Goal: Navigation & Orientation: Find specific page/section

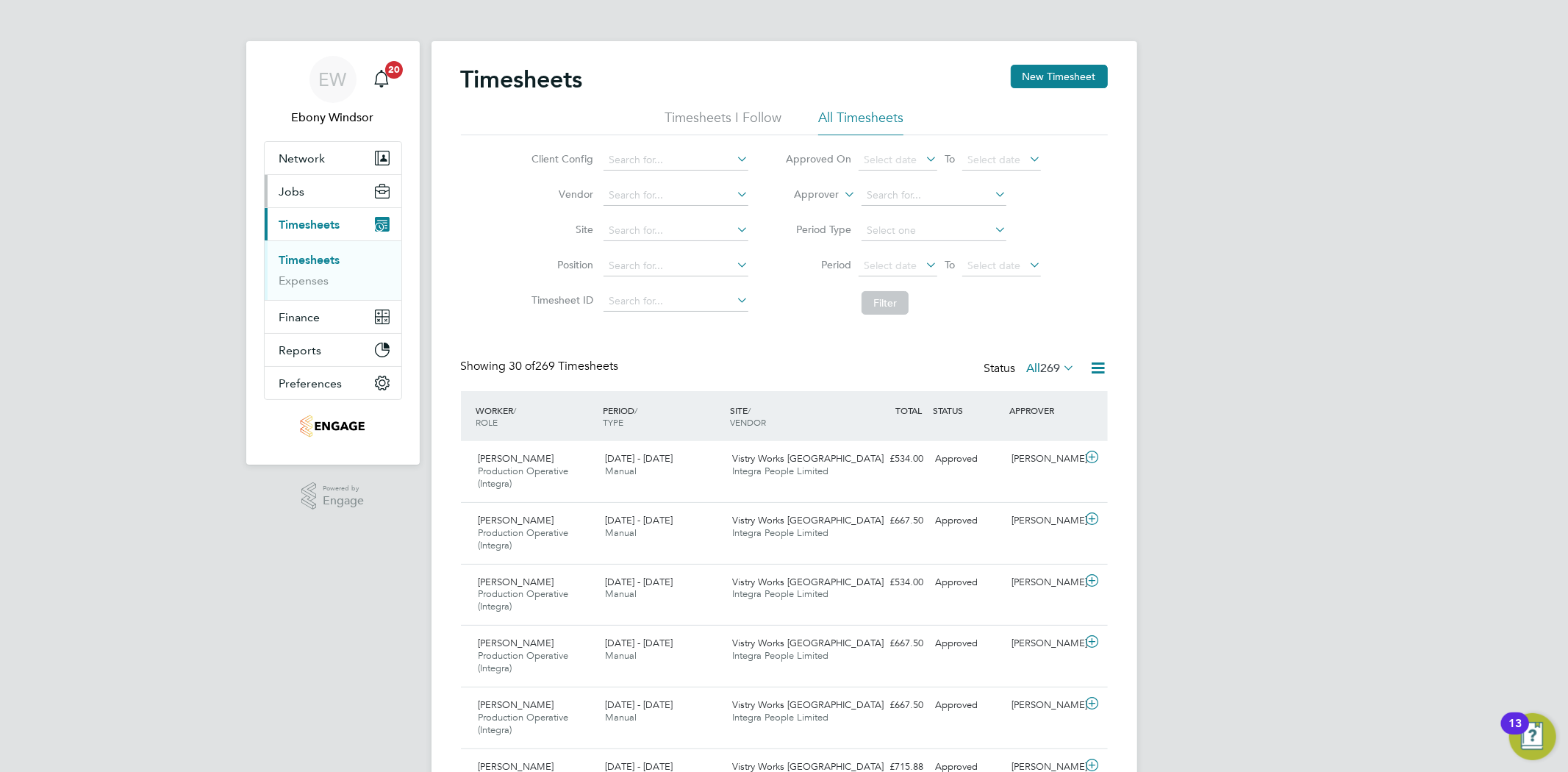
click at [370, 193] on button "Jobs" at bounding box center [333, 191] width 137 height 33
click at [321, 352] on button "Reports" at bounding box center [333, 350] width 137 height 33
click at [329, 325] on link "Margin Report" at bounding box center [318, 326] width 79 height 14
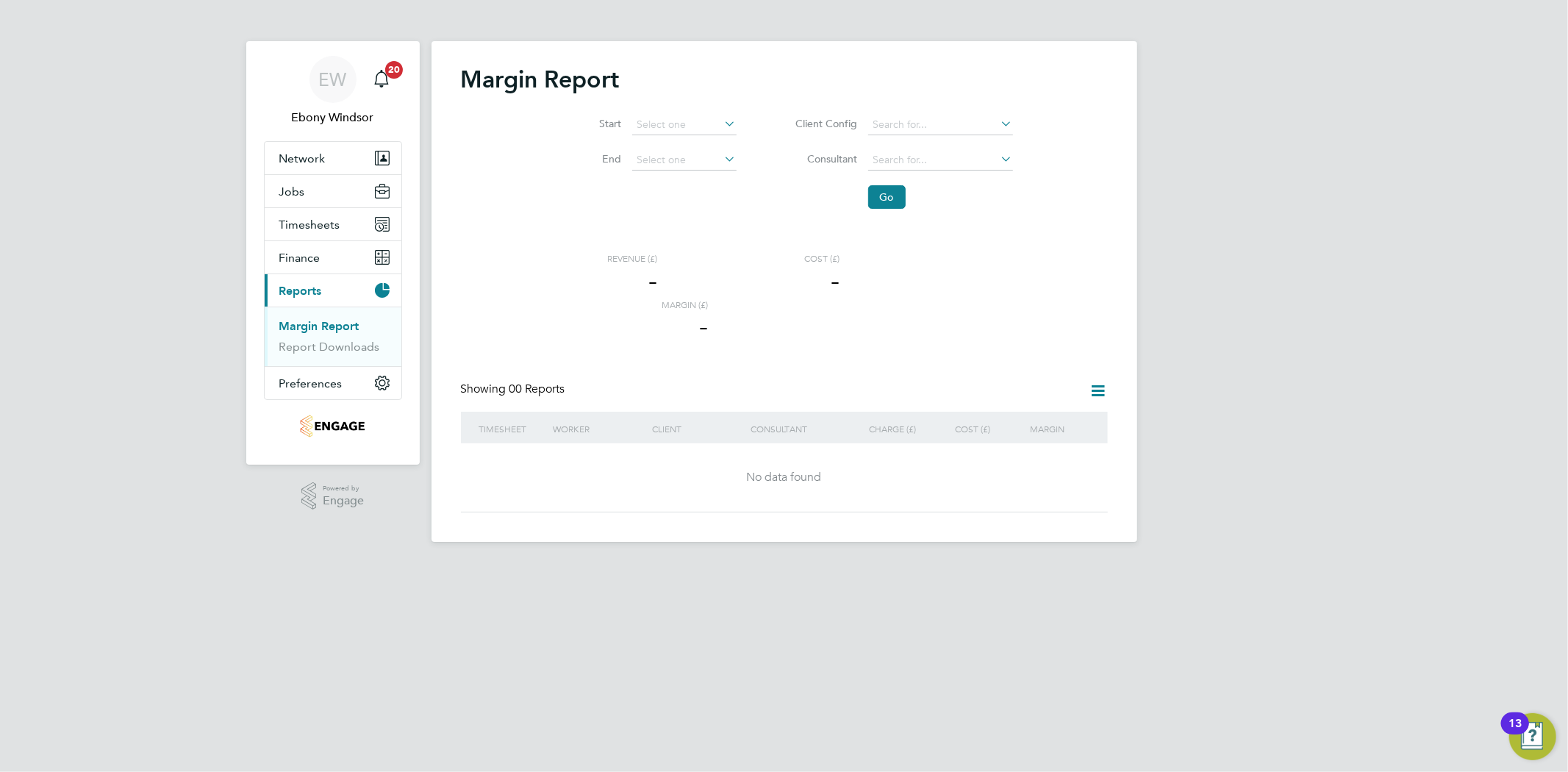
click at [296, 332] on link "Margin Report" at bounding box center [319, 326] width 80 height 14
click at [355, 253] on button "Finance" at bounding box center [333, 258] width 137 height 33
click at [318, 290] on link "Invoices & Credit Notes" at bounding box center [325, 300] width 92 height 29
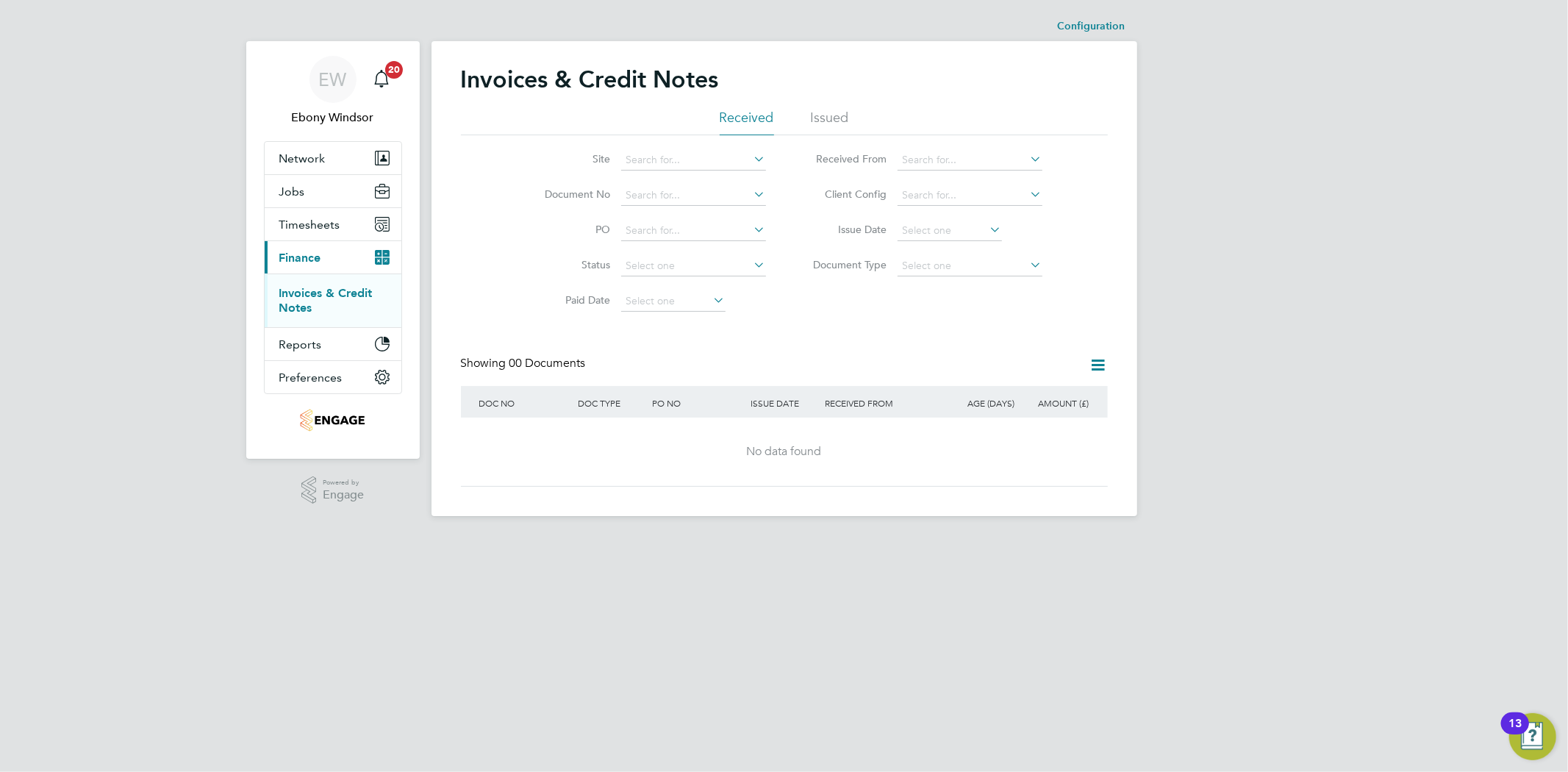
click at [842, 106] on div "Invoices & Credit Notes" at bounding box center [784, 86] width 647 height 44
click at [833, 116] on li "Issued" at bounding box center [830, 122] width 38 height 26
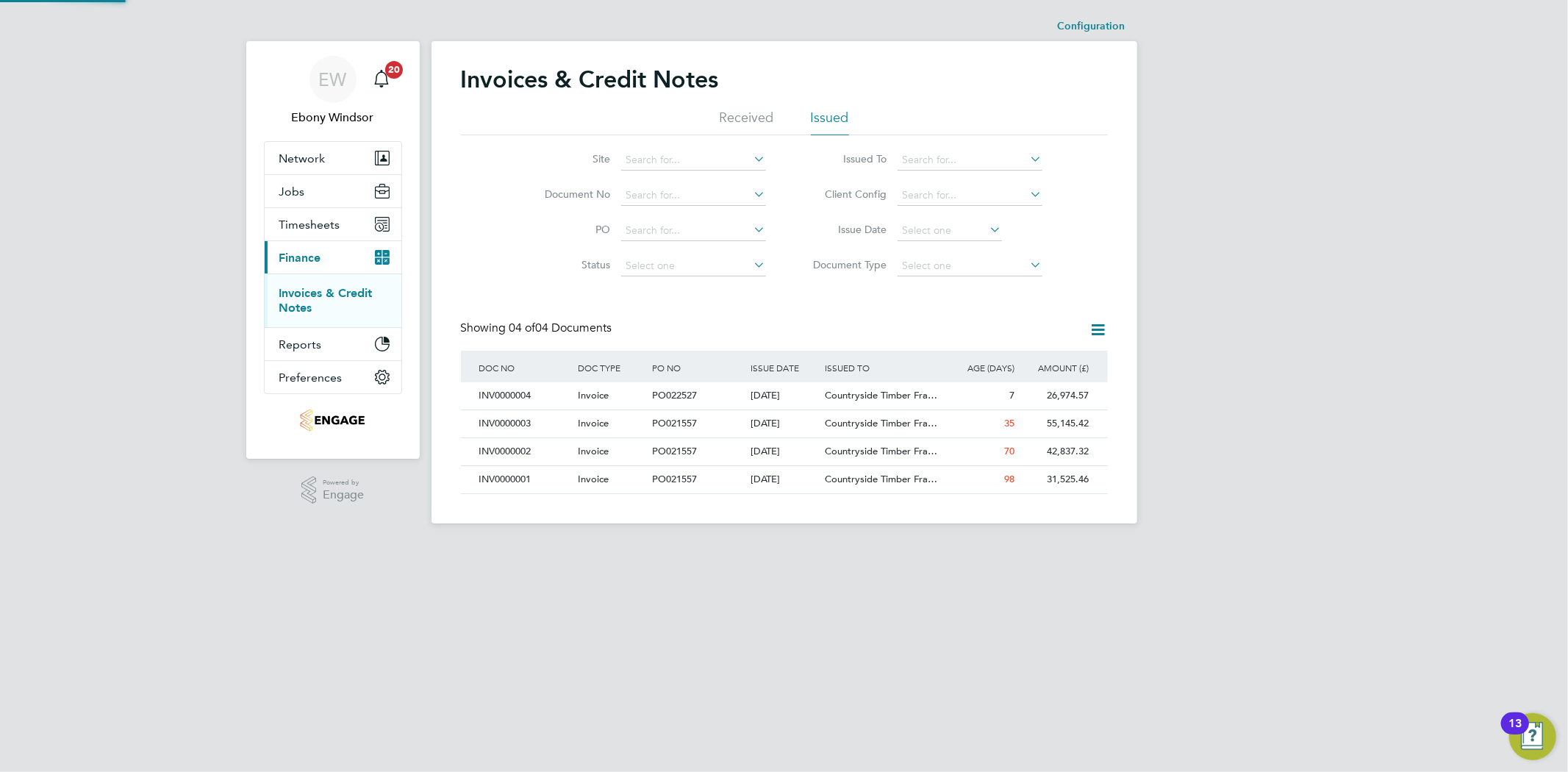
scroll to position [27, 100]
click at [337, 208] on button "Timesheets" at bounding box center [333, 224] width 137 height 33
click at [316, 275] on link "Expenses" at bounding box center [304, 280] width 50 height 14
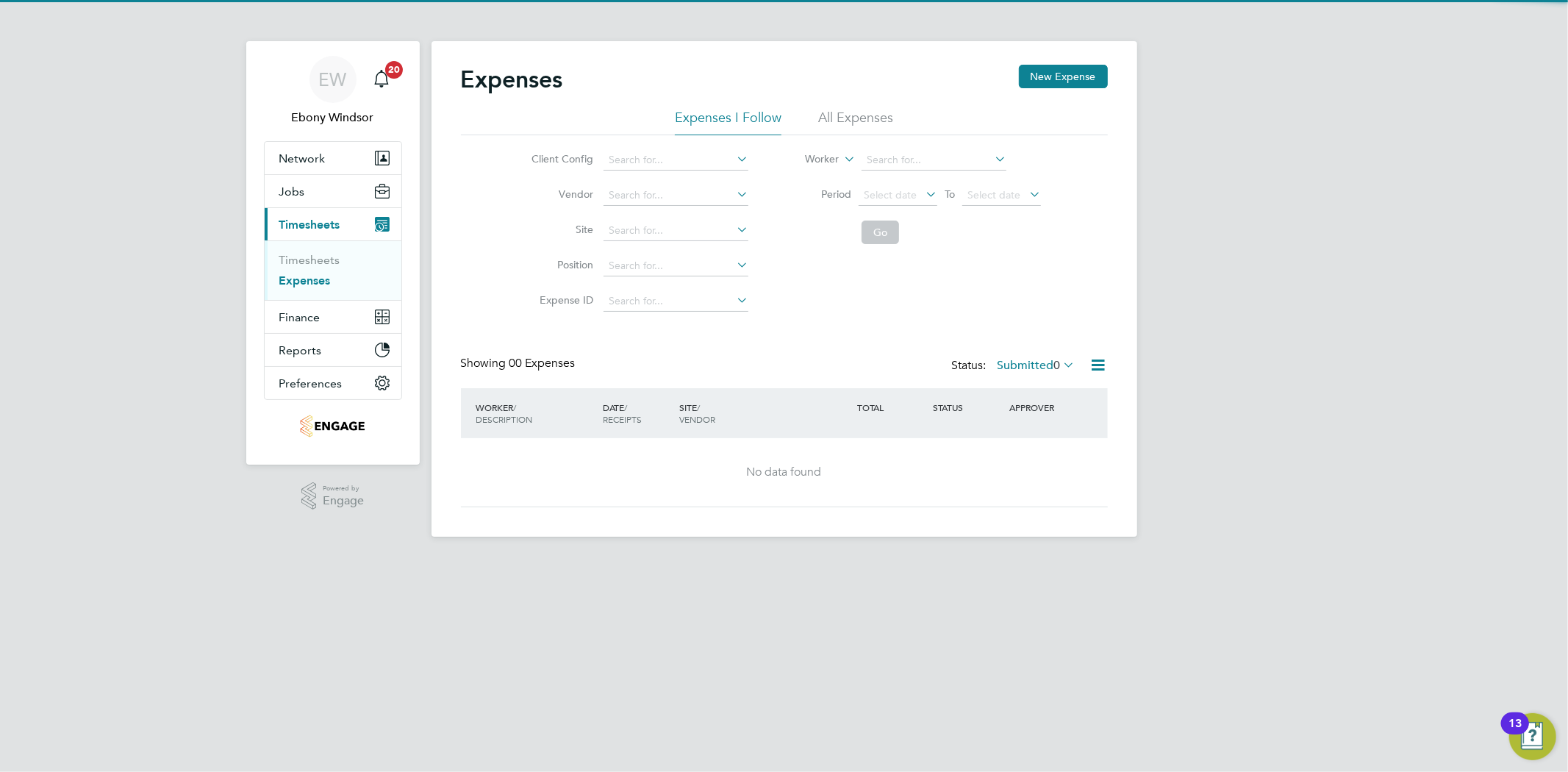
click at [311, 246] on ul "Timesheets Expenses" at bounding box center [333, 270] width 137 height 60
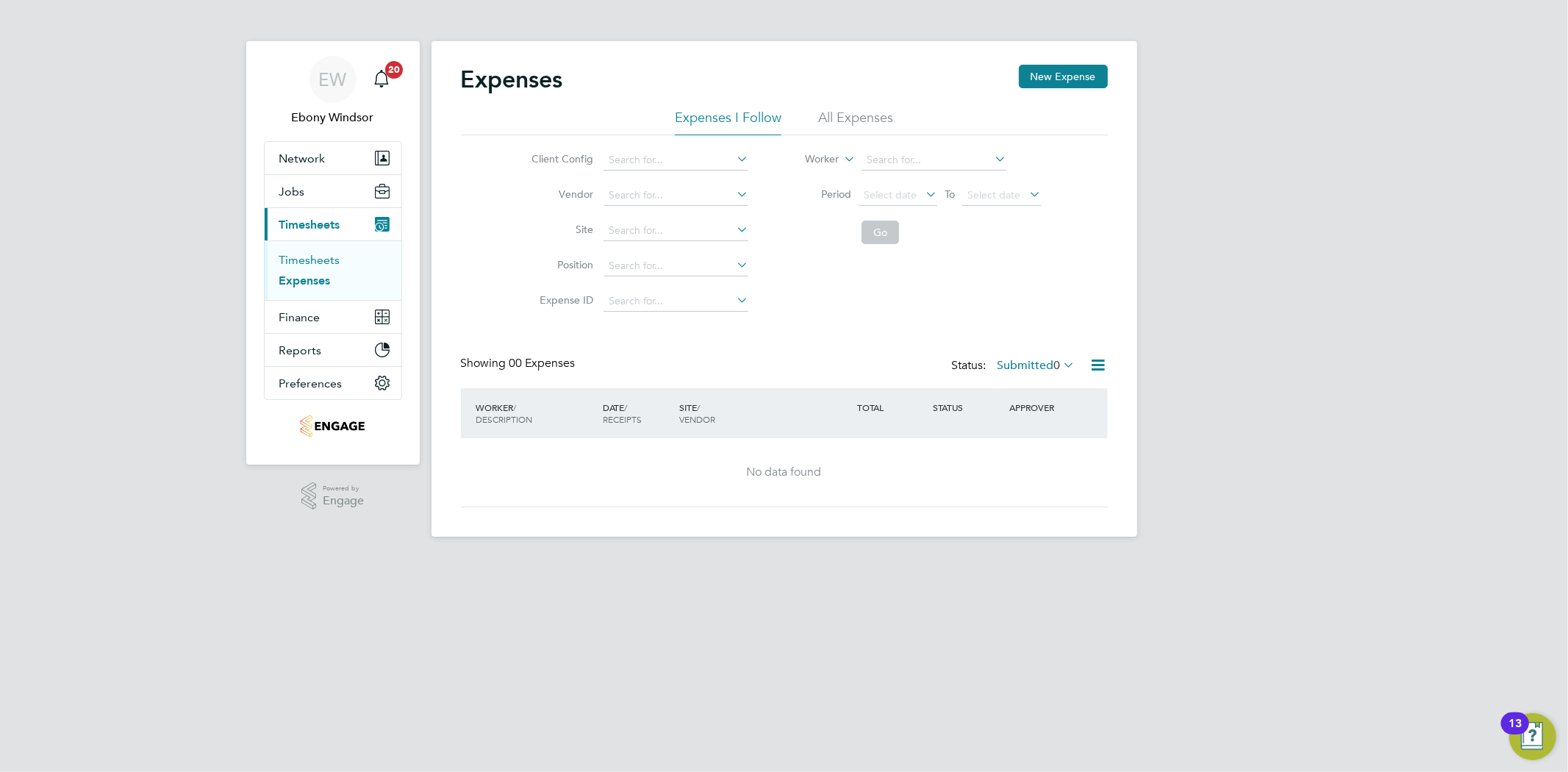
click at [312, 253] on link "Timesheets" at bounding box center [310, 260] width 61 height 14
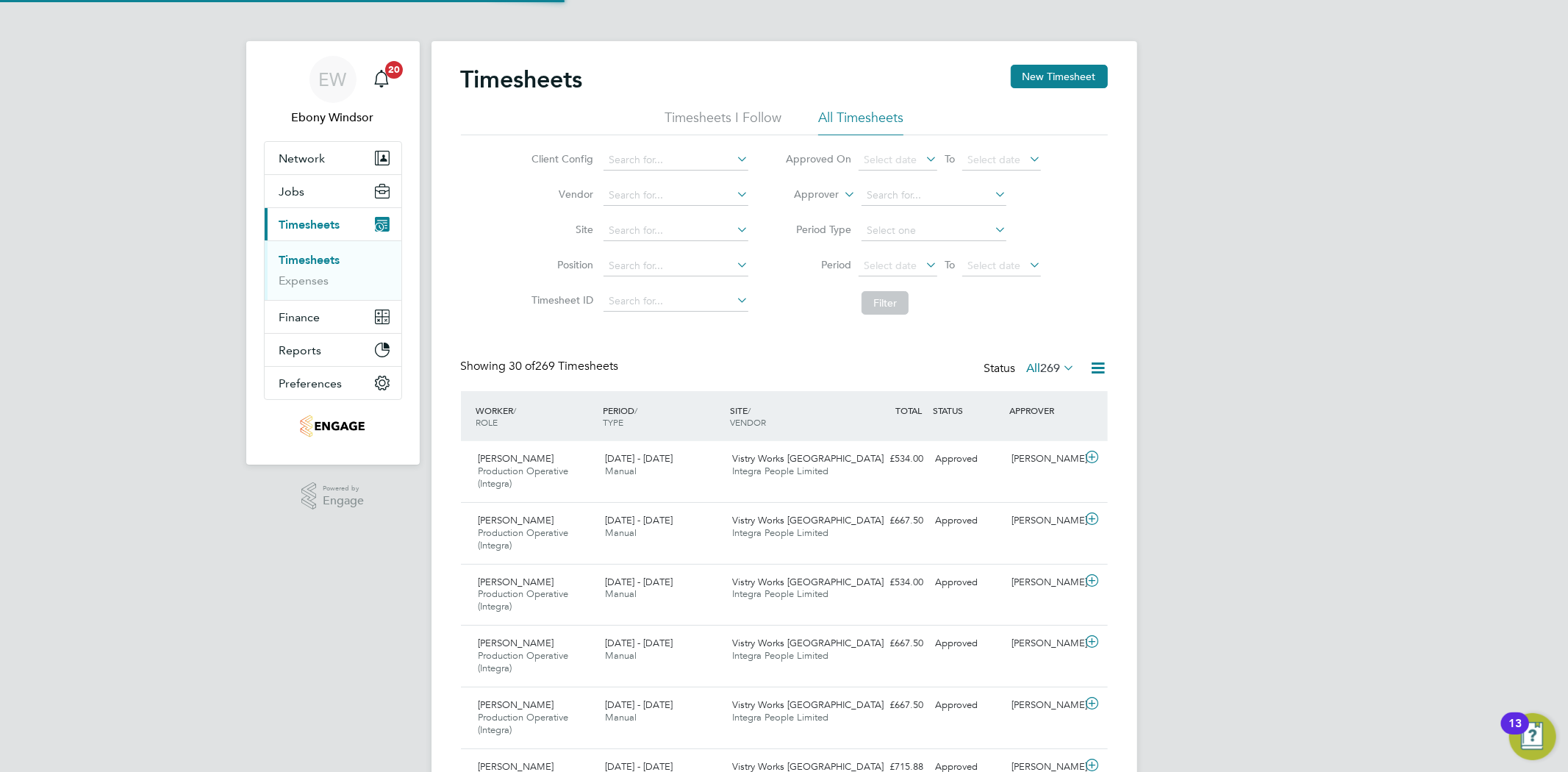
scroll to position [49, 128]
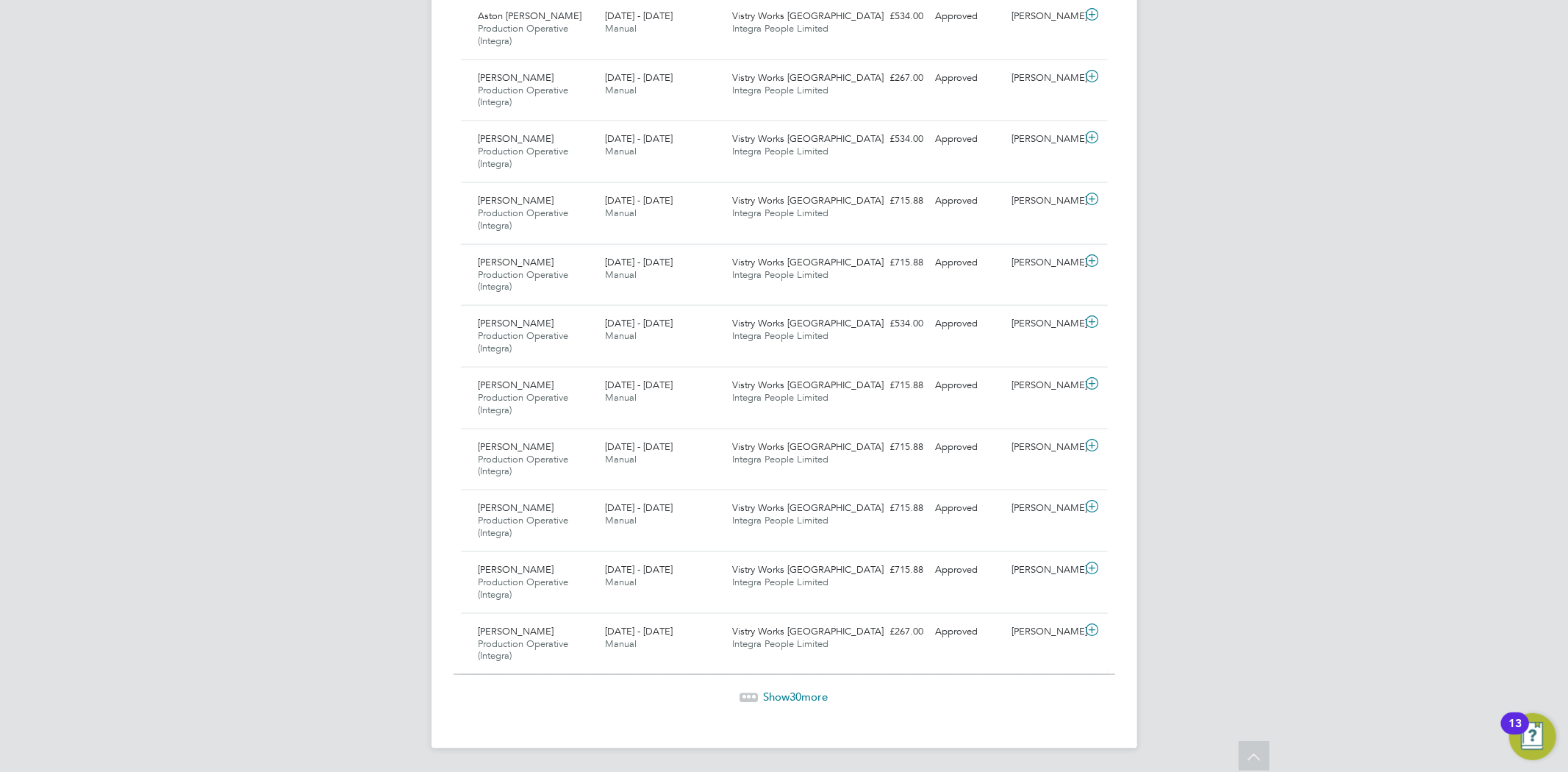
click at [787, 695] on span "Show 30 more" at bounding box center [796, 697] width 65 height 14
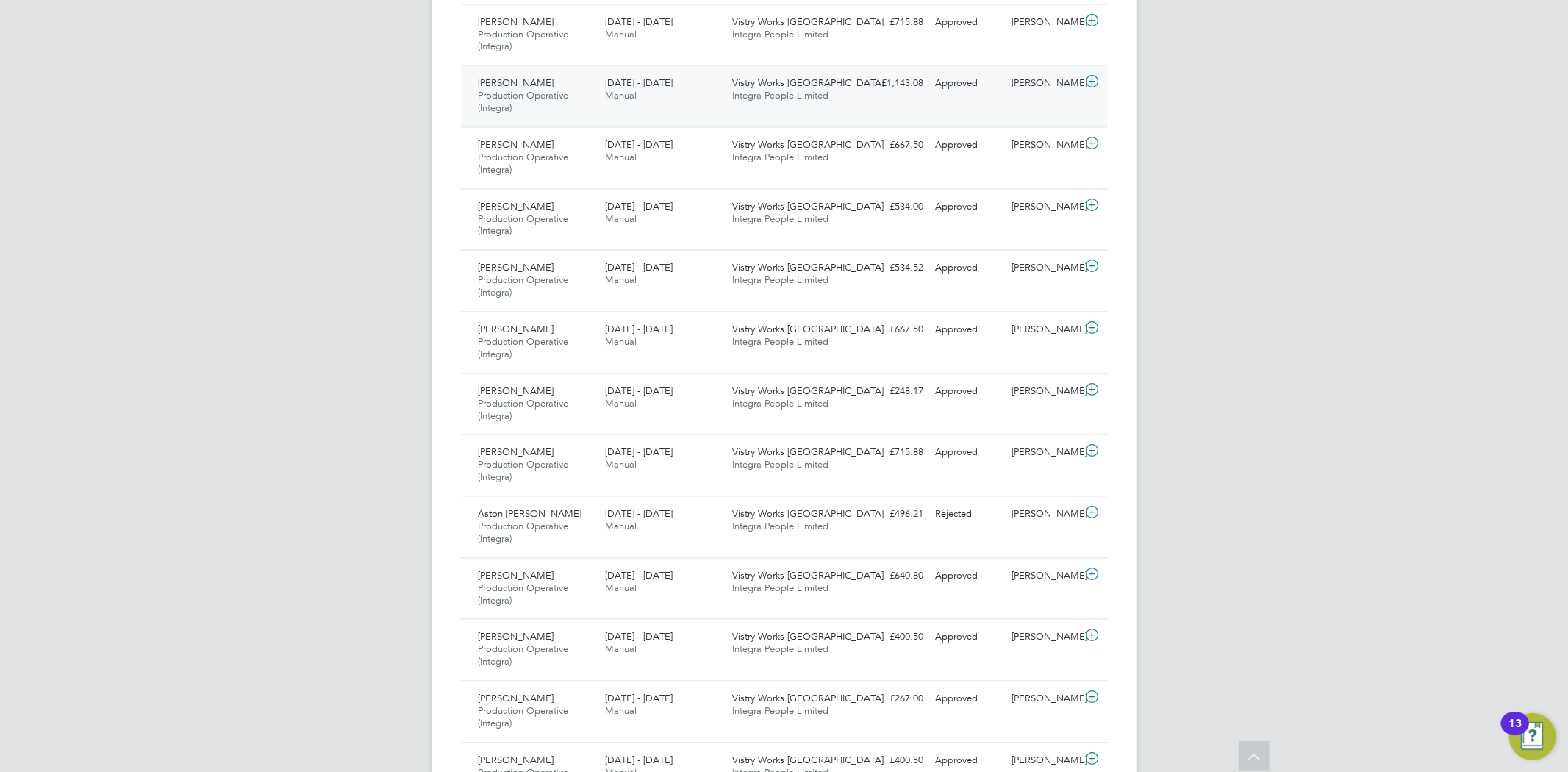
click at [1096, 79] on icon at bounding box center [1093, 81] width 19 height 12
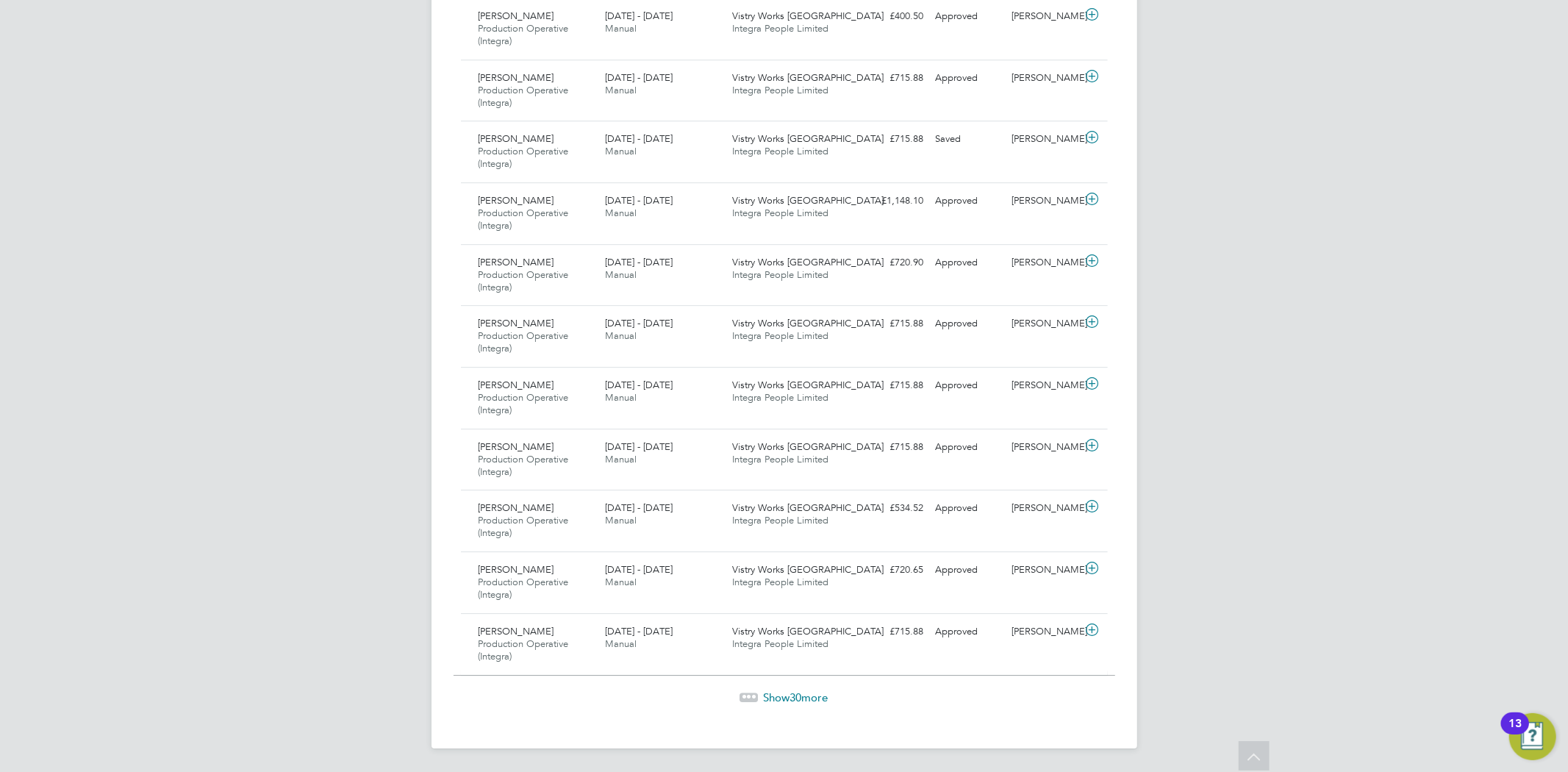
click at [768, 703] on span "Show 30 more" at bounding box center [796, 697] width 65 height 14
click at [1096, 195] on icon at bounding box center [1093, 198] width 19 height 12
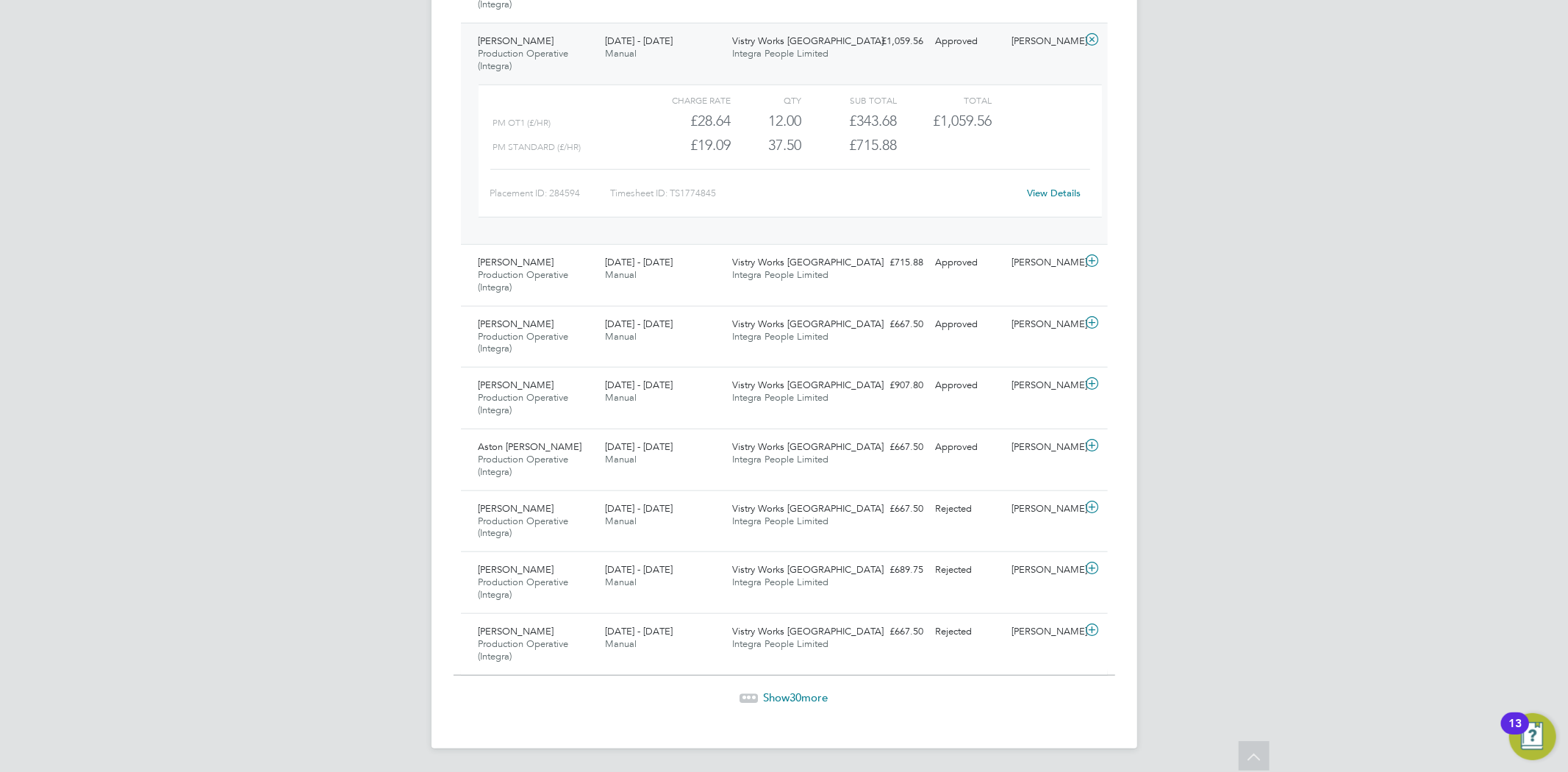
click at [784, 682] on div "Show 30 more" at bounding box center [784, 687] width 661 height 36
click at [784, 696] on span "Show 30 more" at bounding box center [796, 697] width 65 height 14
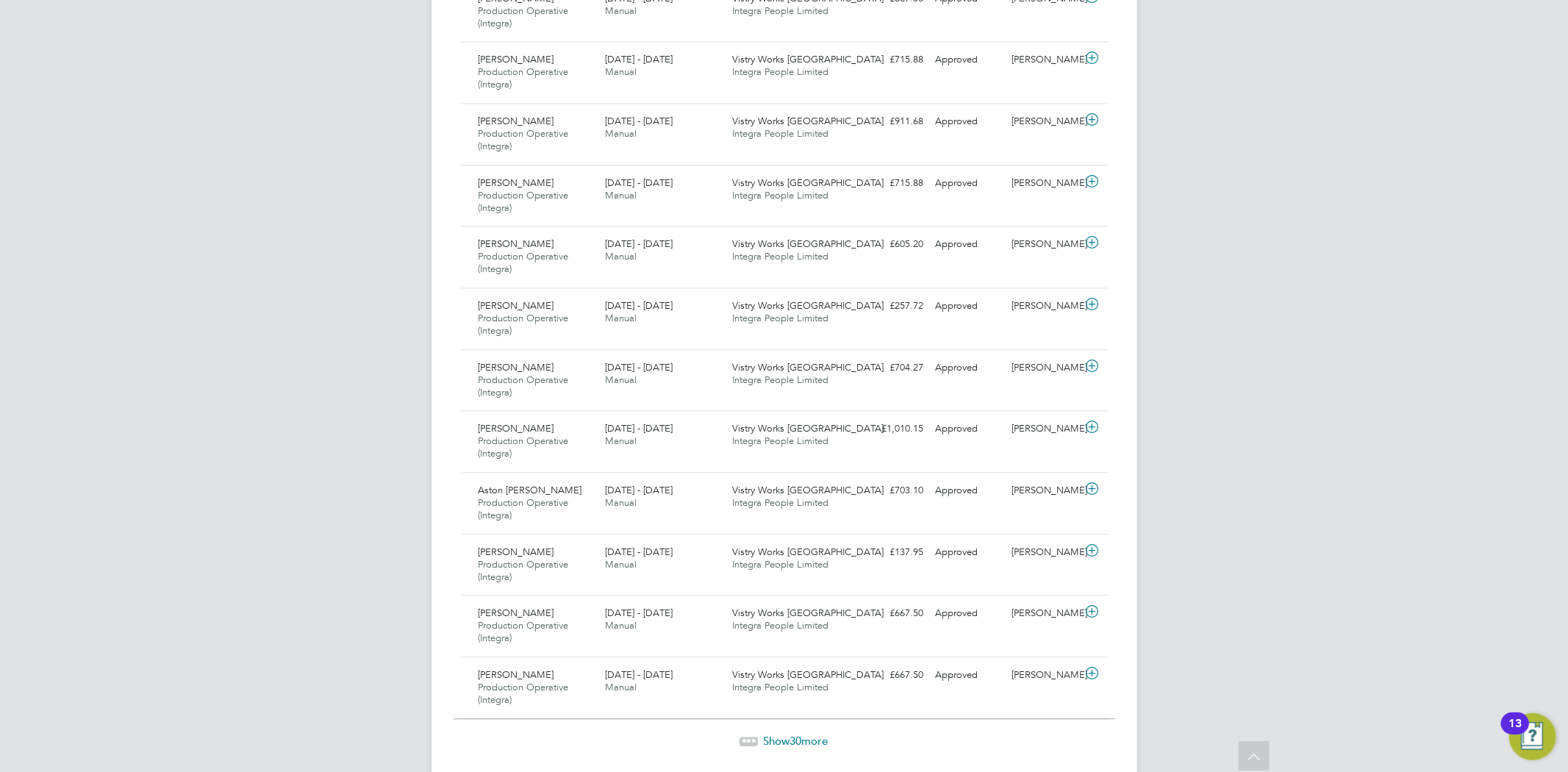
drag, startPoint x: 784, startPoint y: 745, endPoint x: 773, endPoint y: 744, distance: 11.0
click at [785, 745] on span "Show 30 more" at bounding box center [796, 741] width 65 height 14
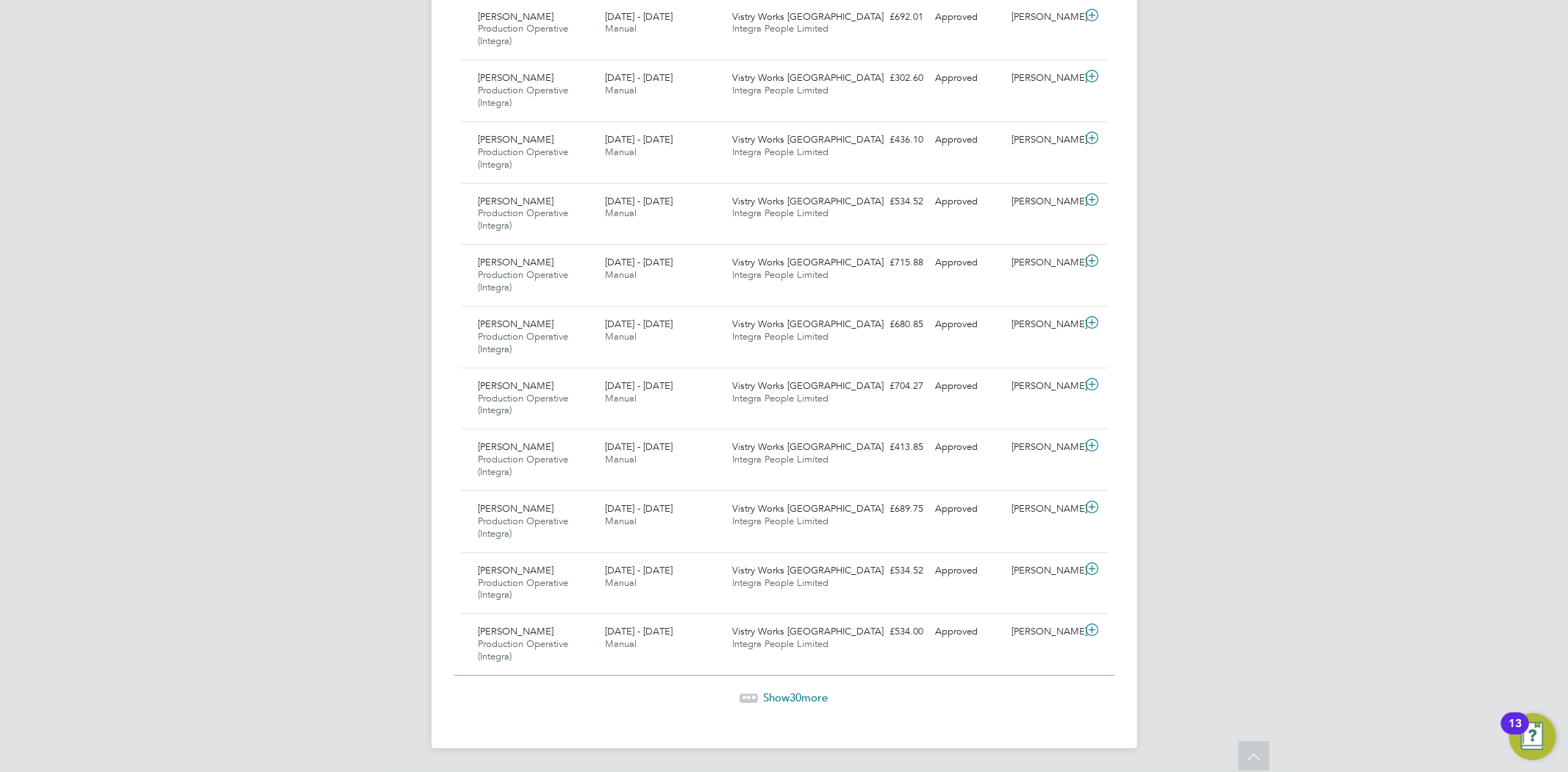
click at [796, 692] on span "30" at bounding box center [796, 697] width 12 height 14
click at [818, 686] on div "Show 30 more" at bounding box center [784, 686] width 661 height 36
click at [814, 693] on span "Show 30 more" at bounding box center [796, 697] width 65 height 14
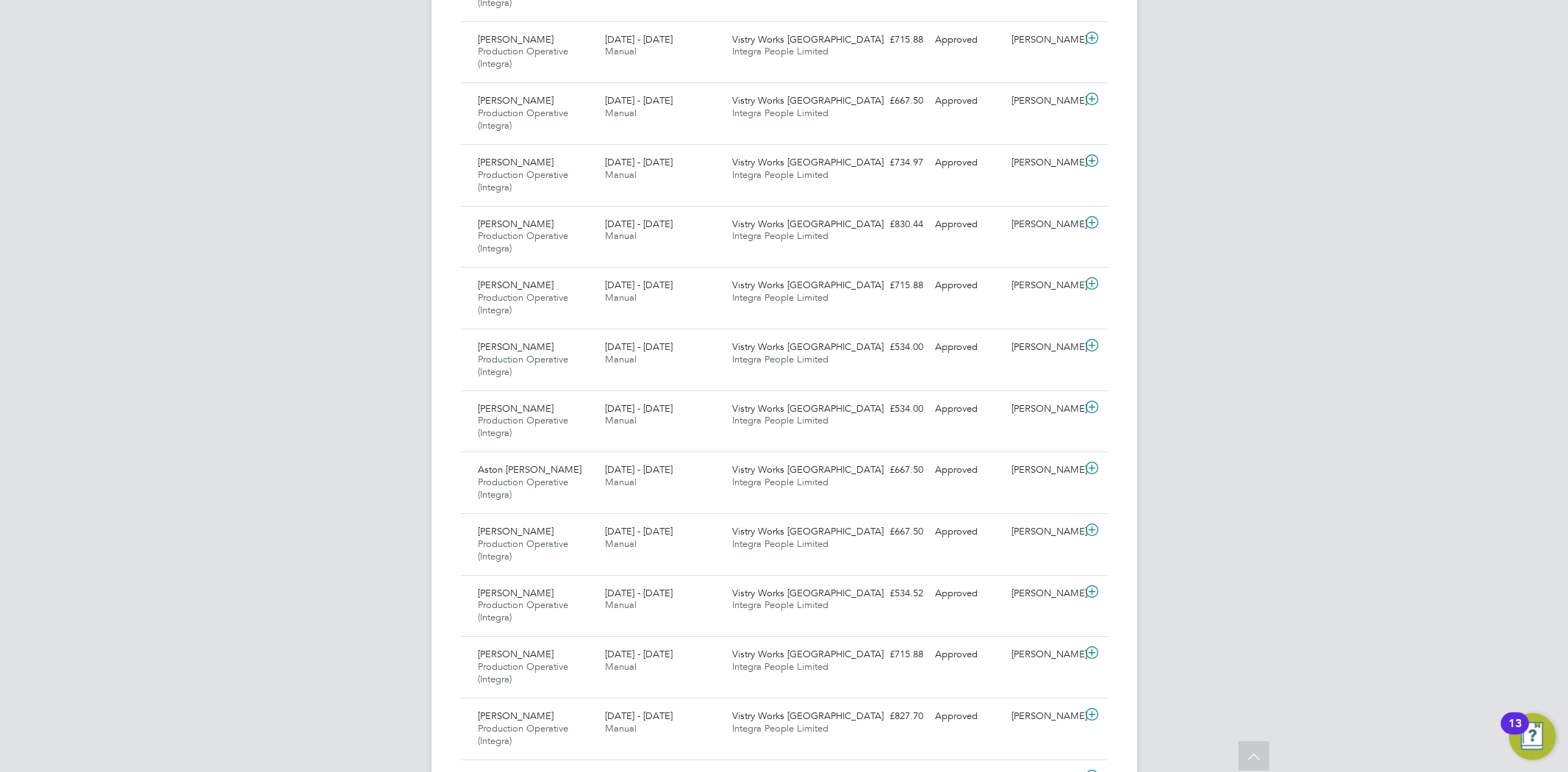
scroll to position [3970, 0]
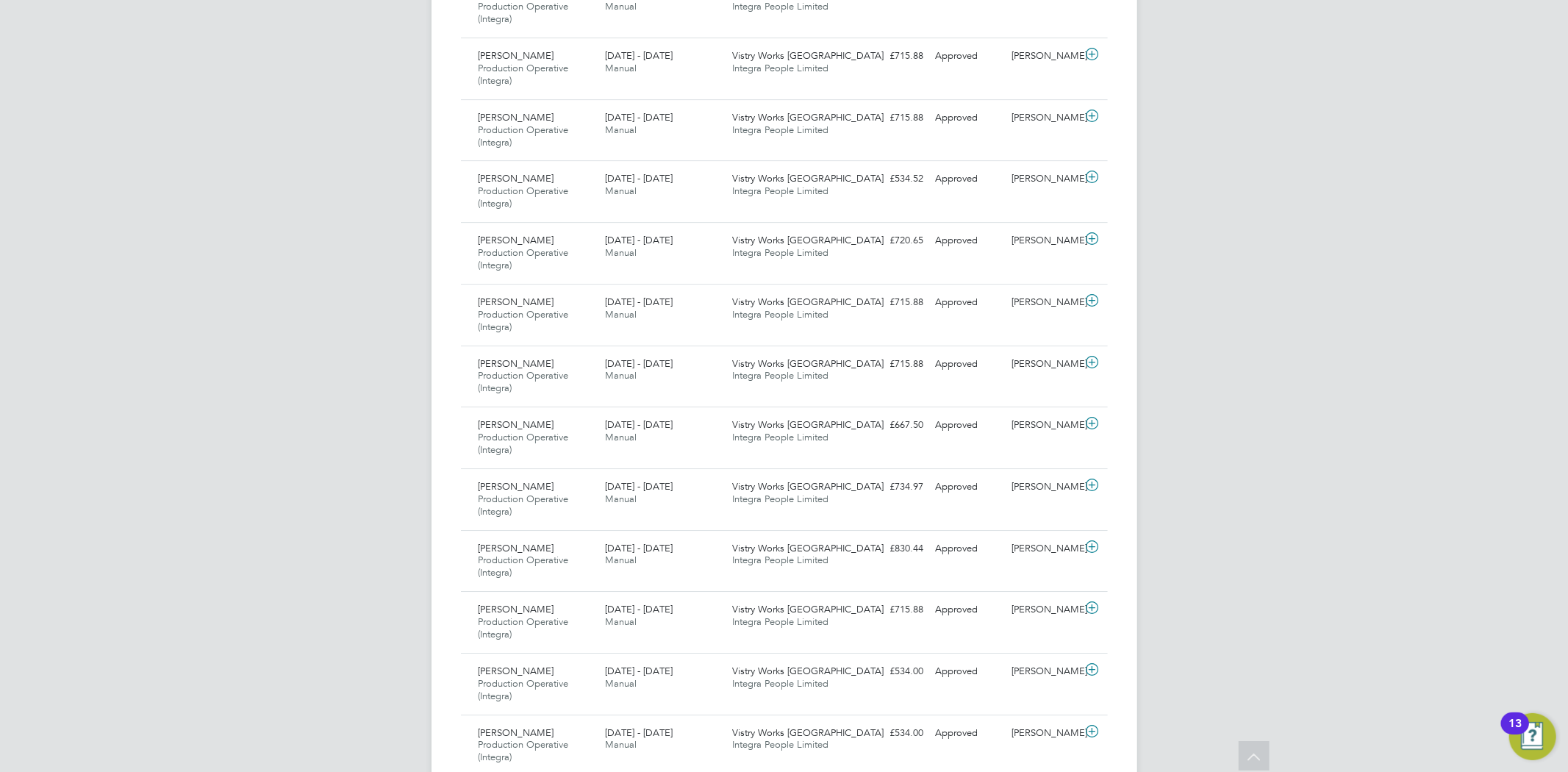
click at [1241, 746] on icon at bounding box center [1254, 757] width 26 height 33
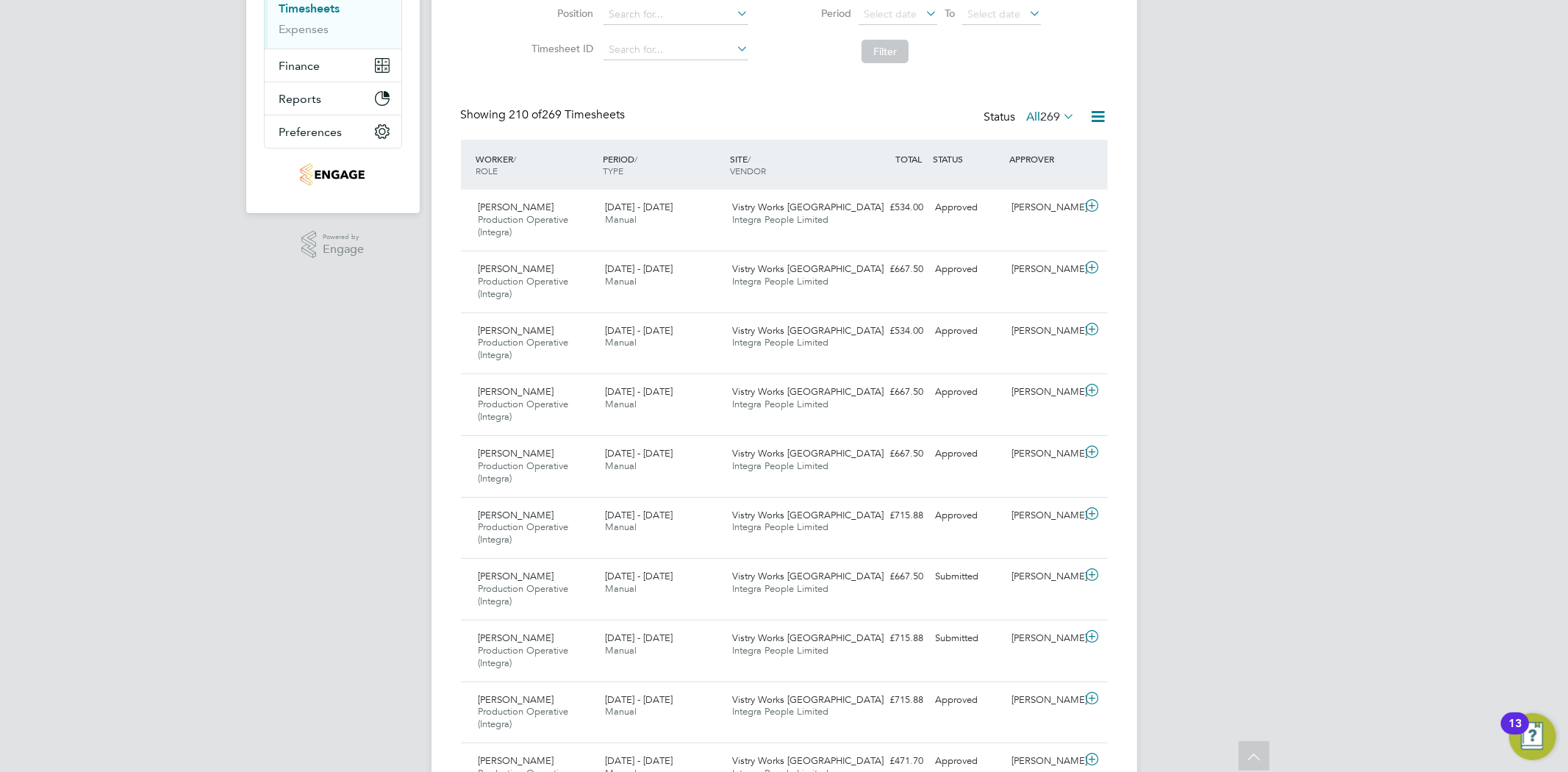
scroll to position [0, 0]
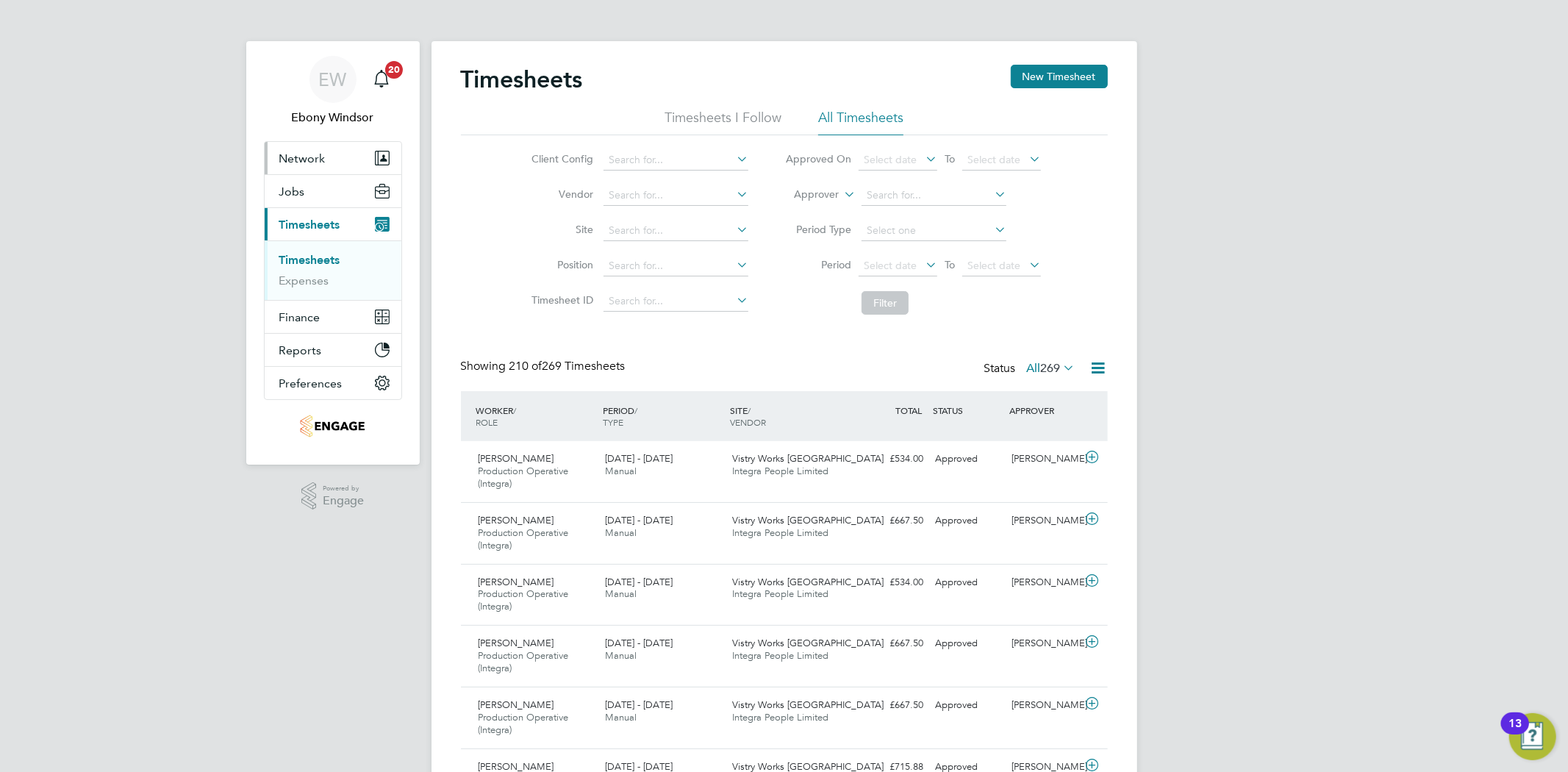
click at [340, 149] on button "Network" at bounding box center [333, 158] width 137 height 33
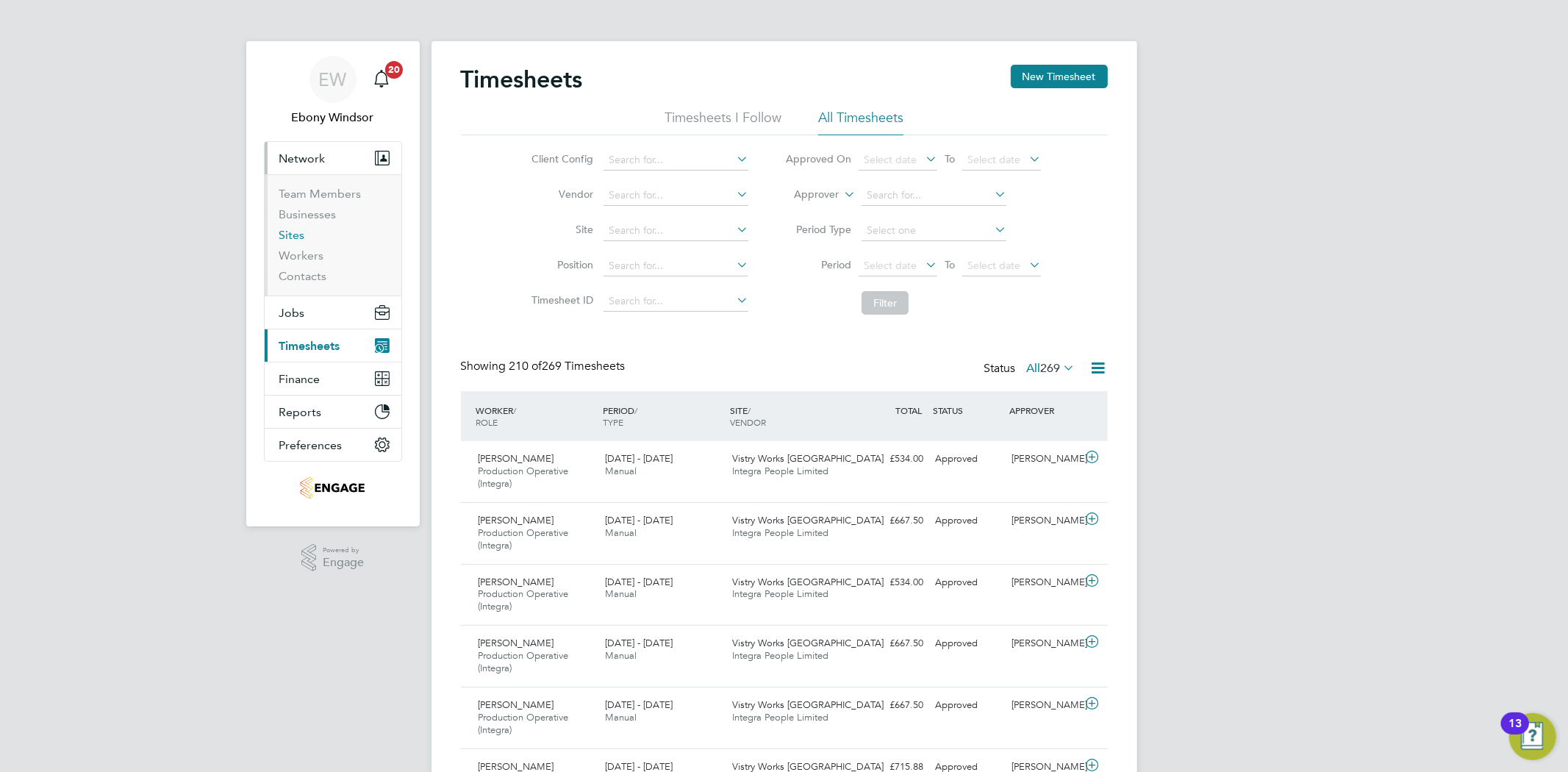
click at [290, 233] on link "Sites" at bounding box center [292, 235] width 26 height 14
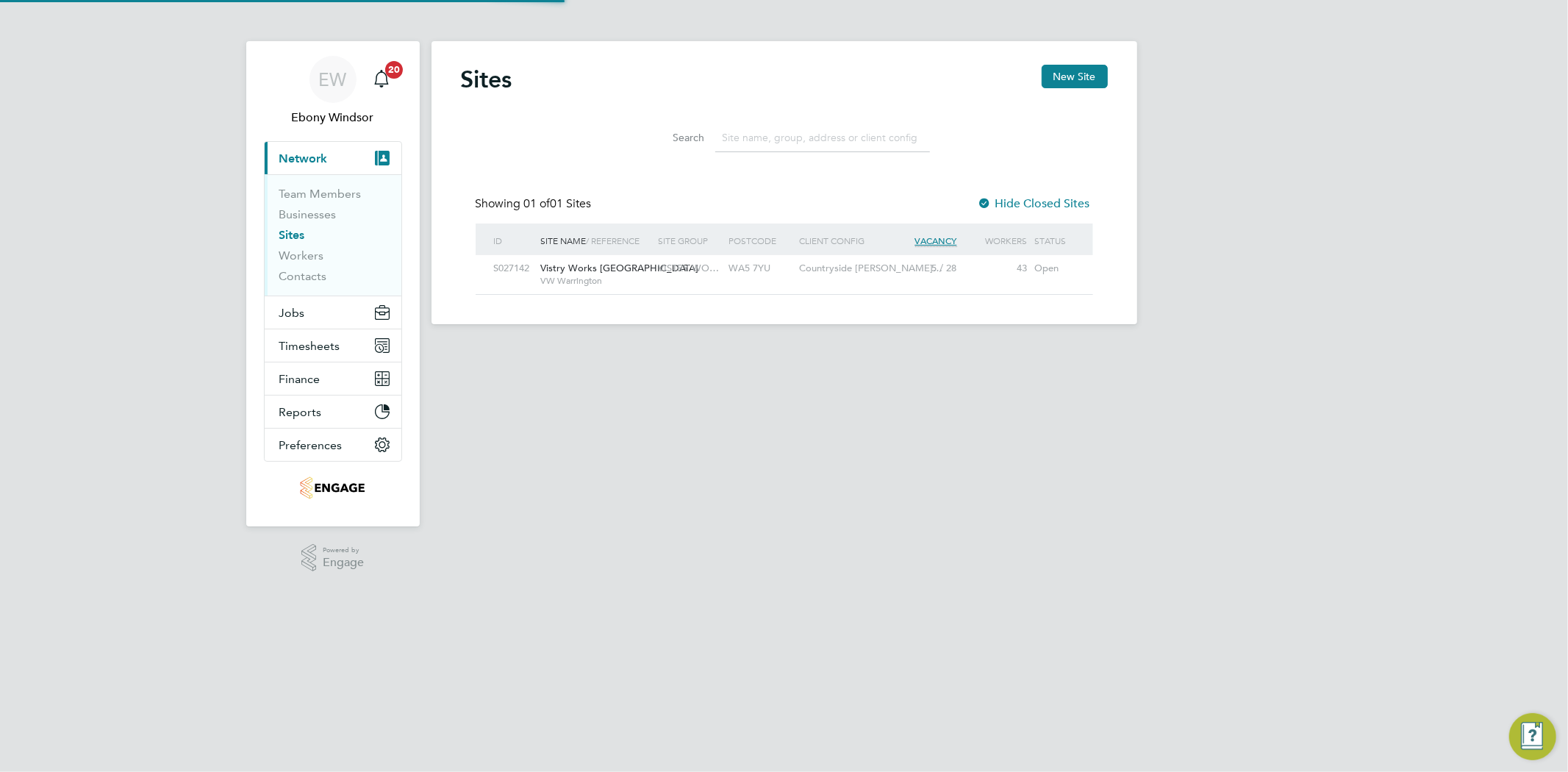
scroll to position [27, 94]
click at [310, 252] on link "Workers" at bounding box center [302, 255] width 45 height 14
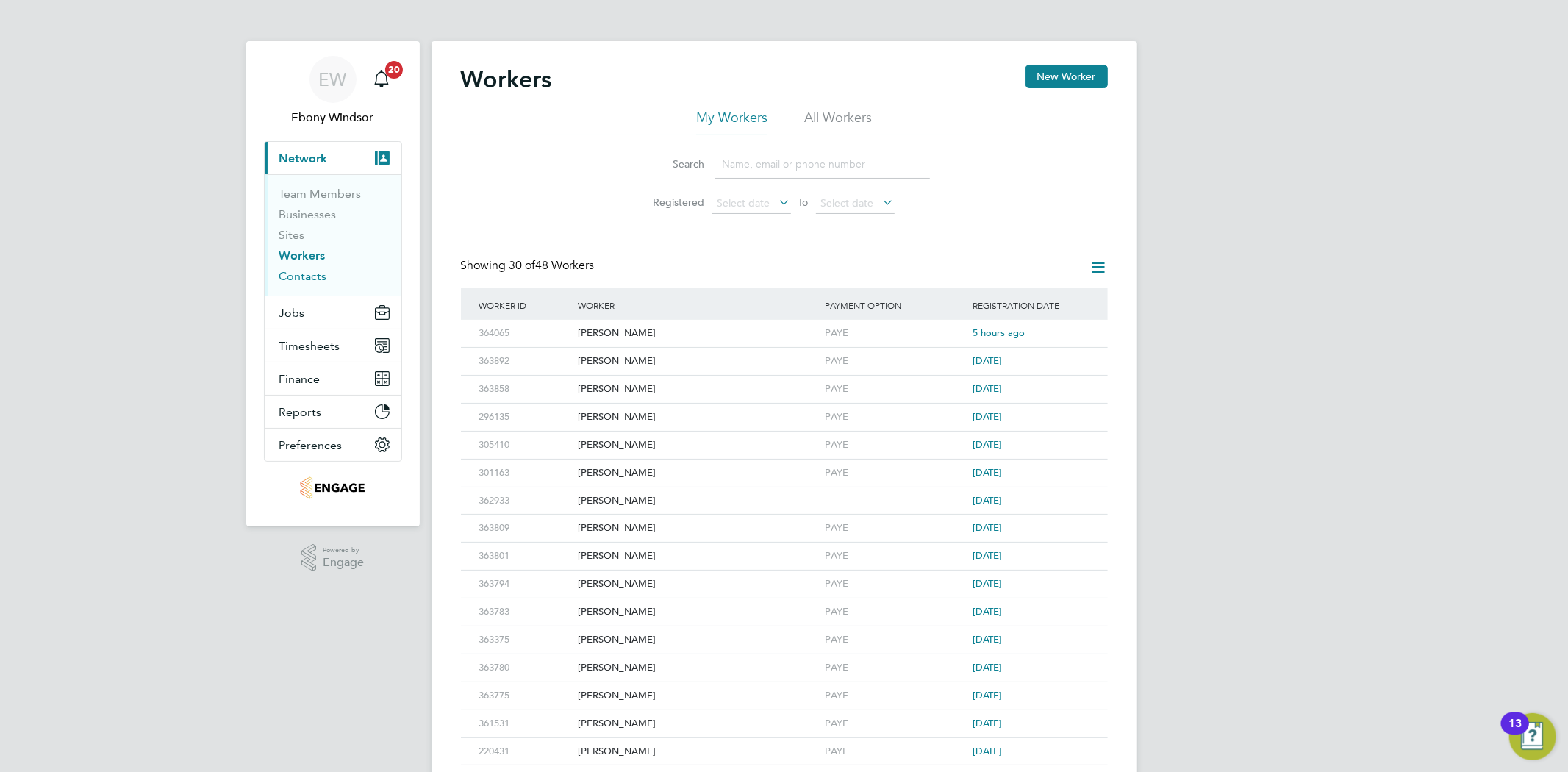
click at [306, 276] on link "Contacts" at bounding box center [303, 276] width 47 height 14
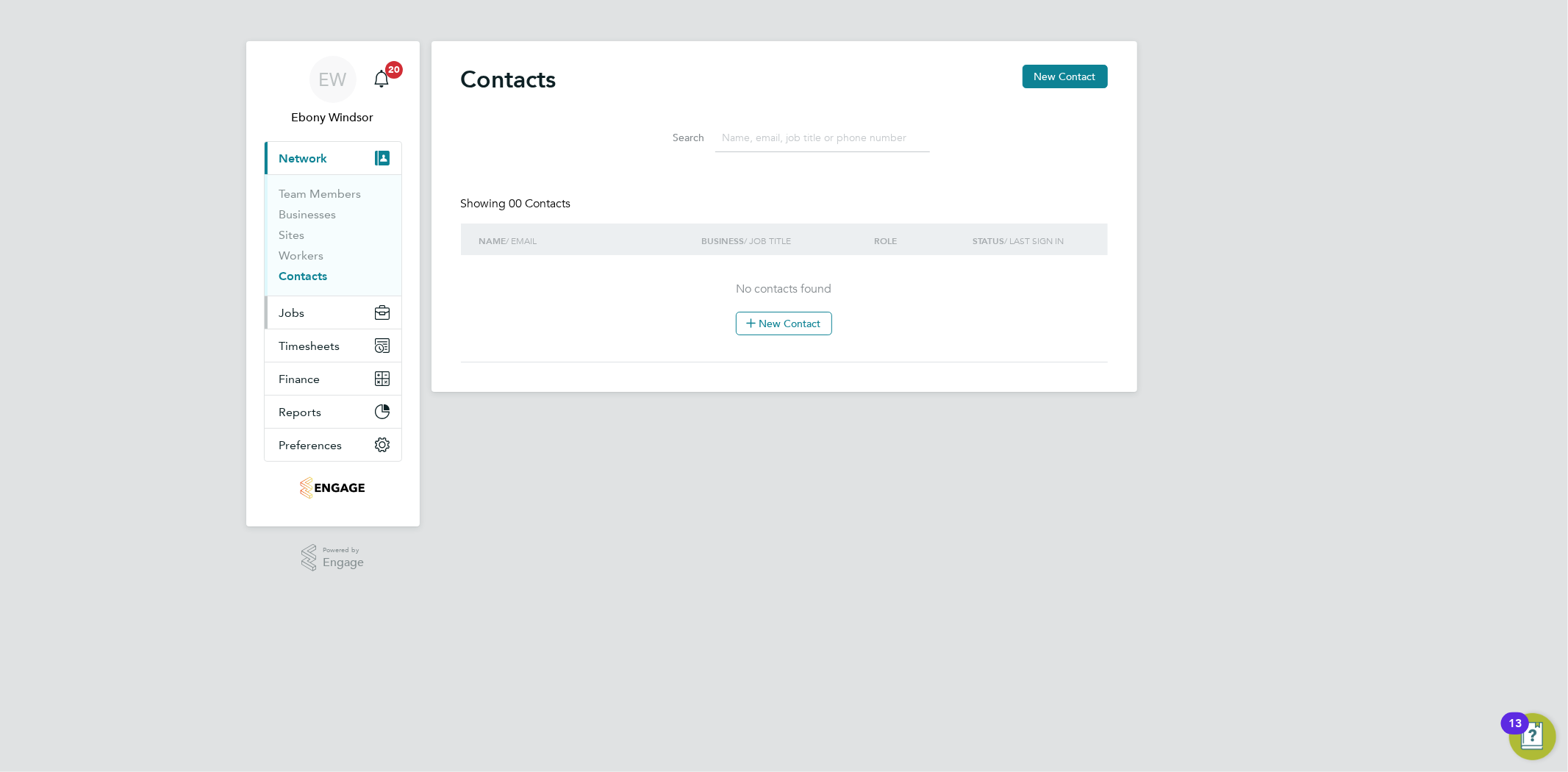
click at [358, 317] on button "Jobs" at bounding box center [333, 313] width 137 height 33
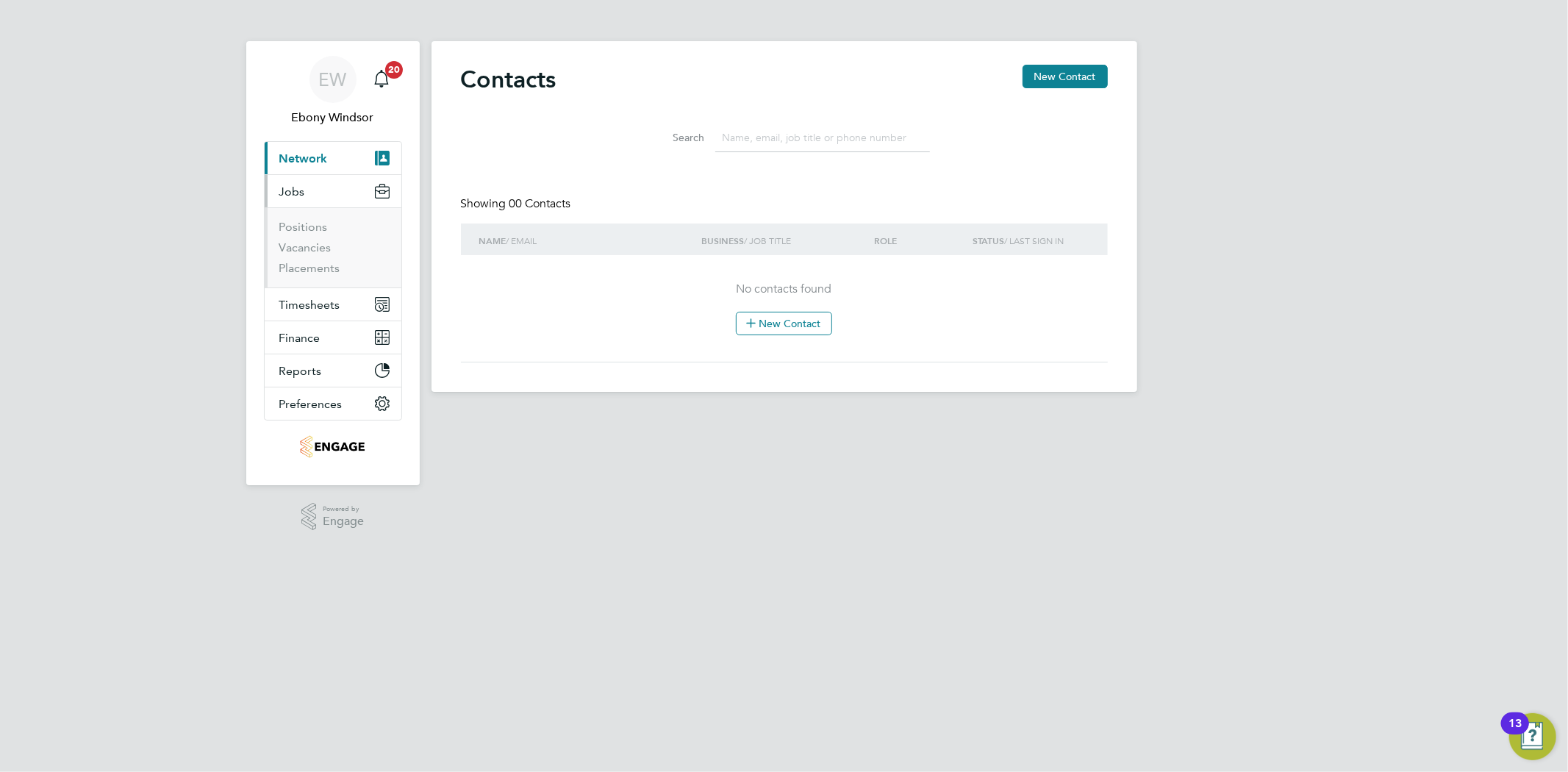
click at [354, 165] on button "Current page: Network" at bounding box center [333, 158] width 137 height 33
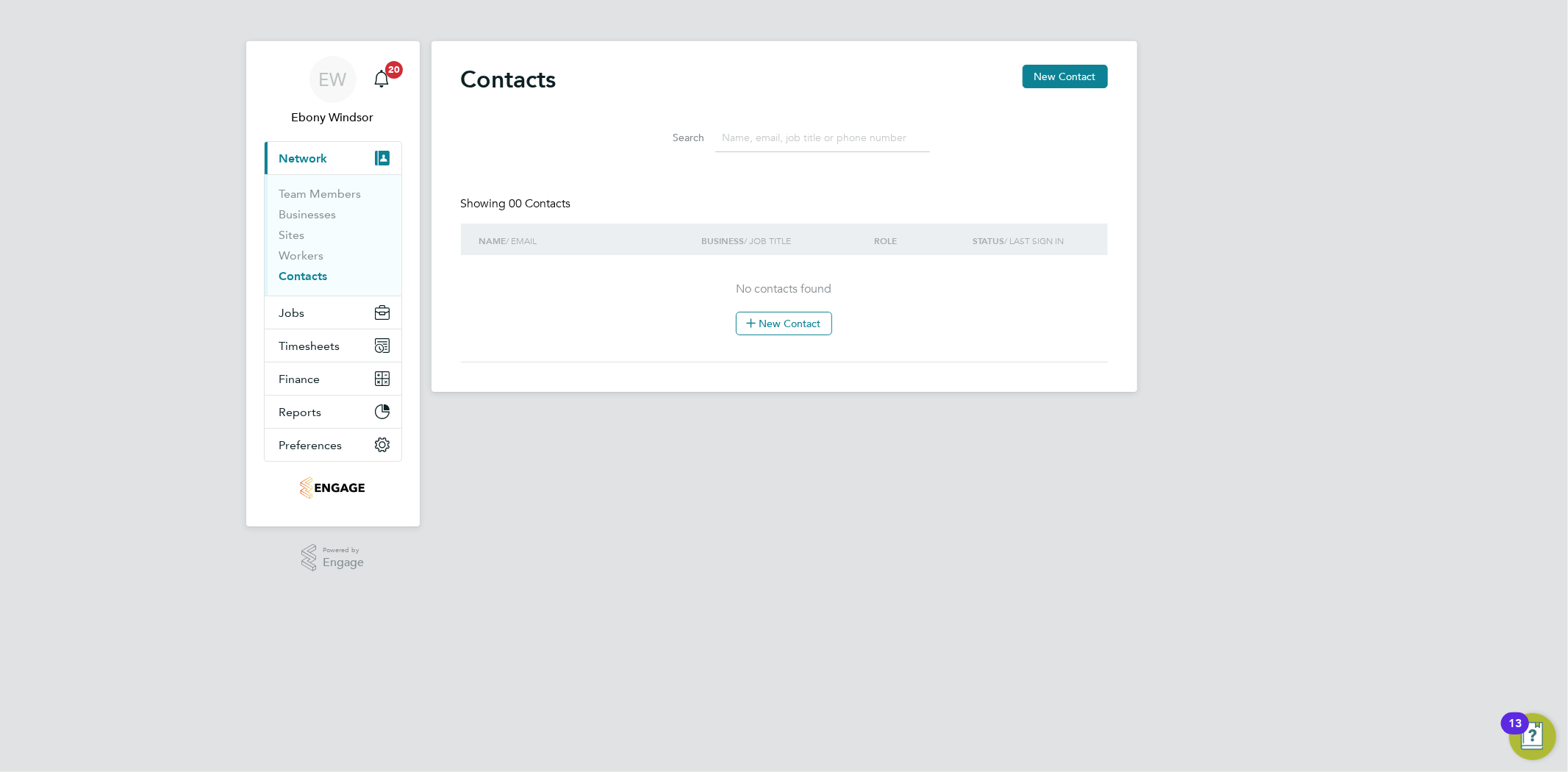
click at [317, 278] on link "Contacts" at bounding box center [303, 276] width 48 height 14
click at [319, 252] on link "Workers" at bounding box center [302, 255] width 45 height 14
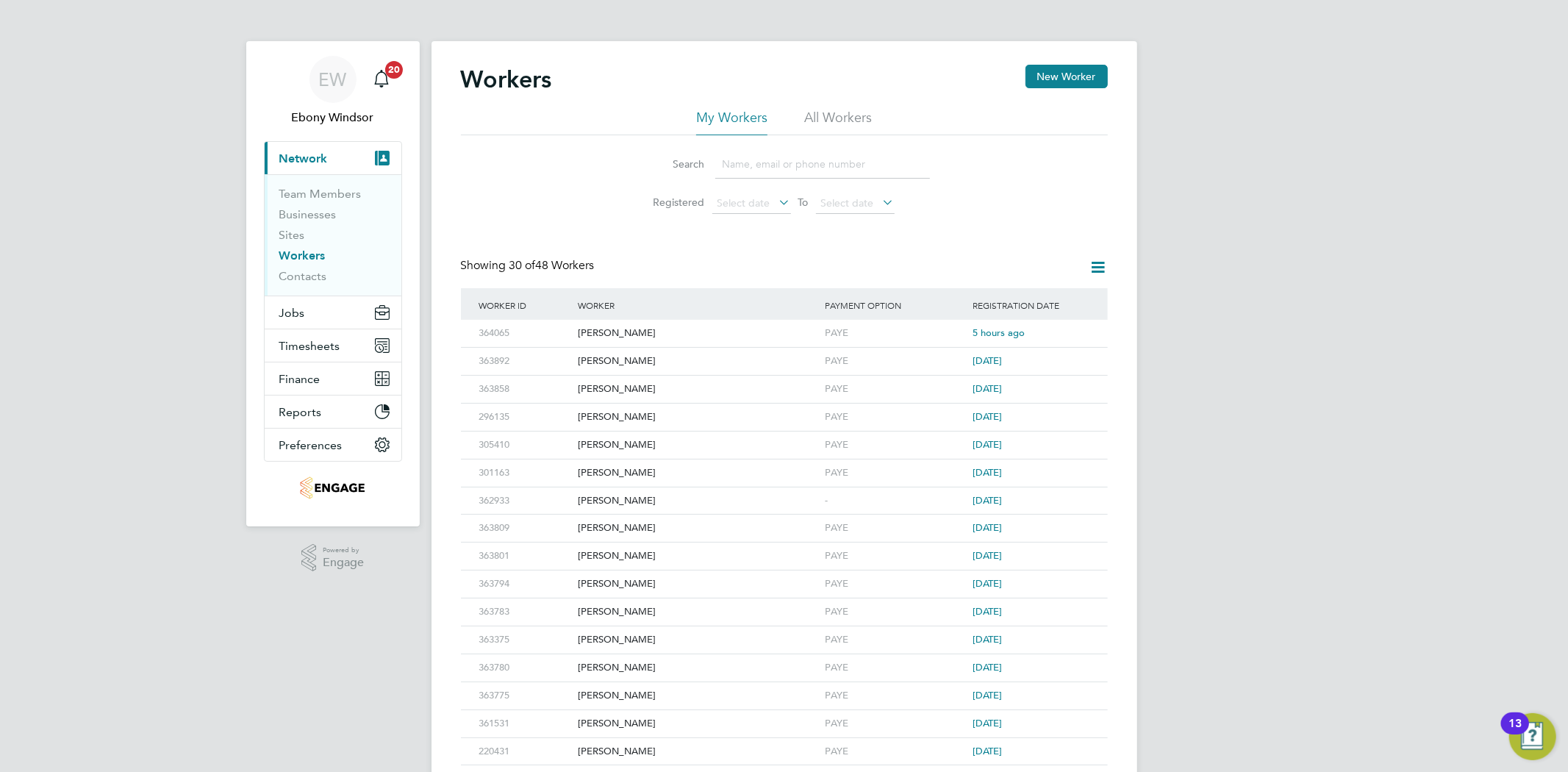
click at [303, 237] on li "Sites" at bounding box center [335, 238] width 110 height 20
click at [295, 237] on link "Sites" at bounding box center [292, 235] width 26 height 14
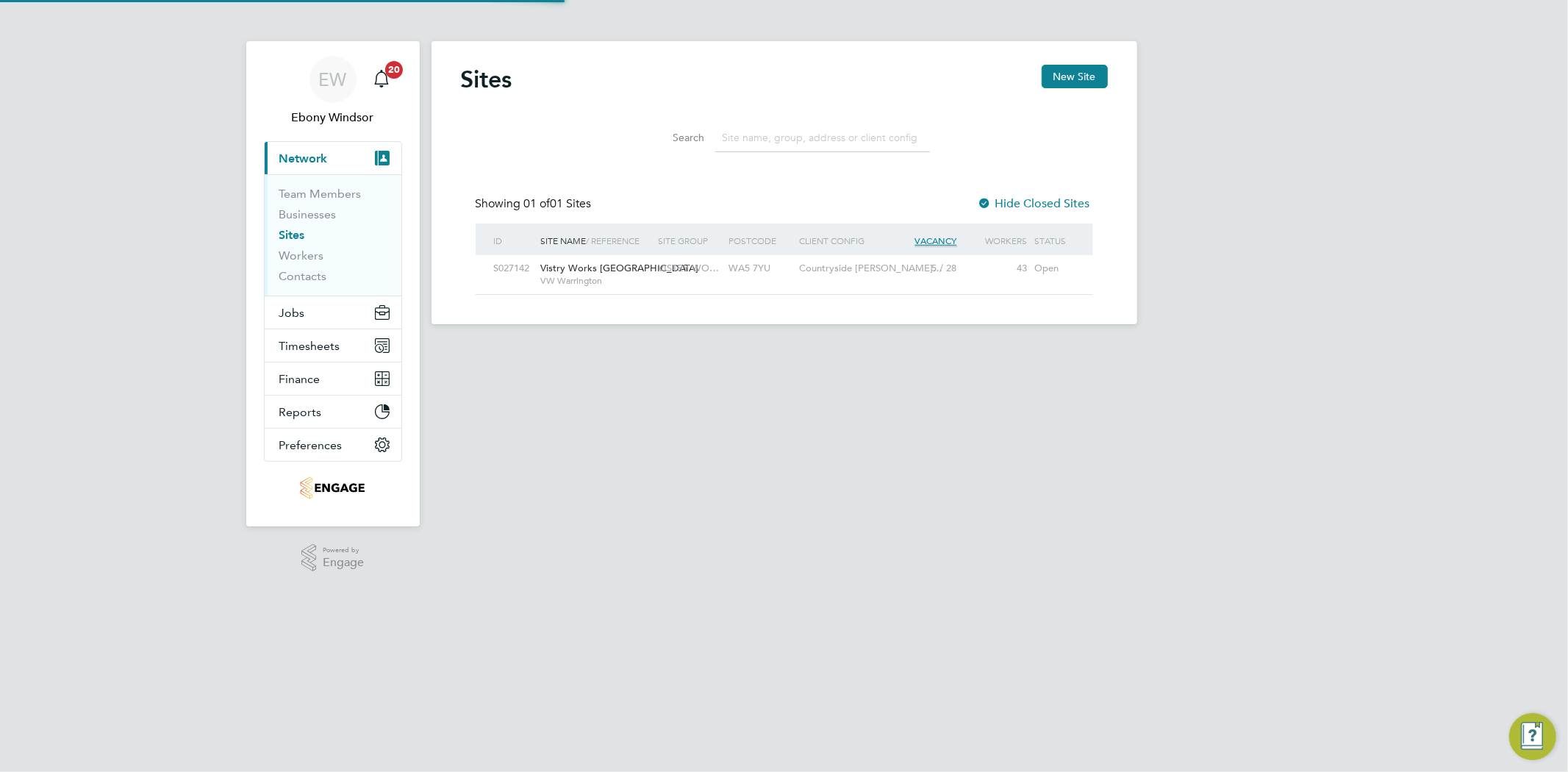
scroll to position [27, 94]
click at [321, 218] on link "Businesses" at bounding box center [308, 214] width 58 height 14
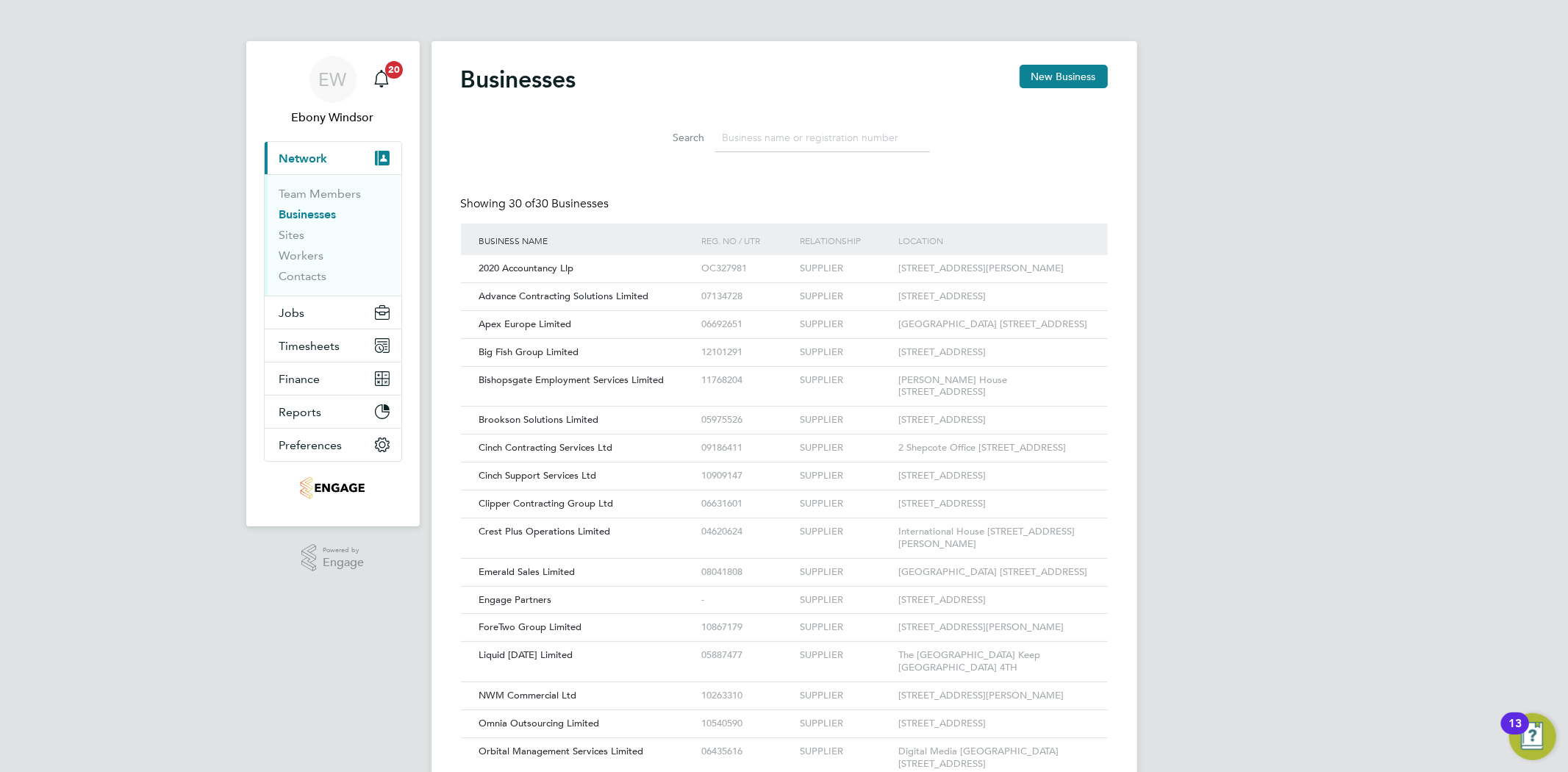
scroll to position [27, 223]
click at [342, 199] on link "Team Members" at bounding box center [321, 194] width 82 height 14
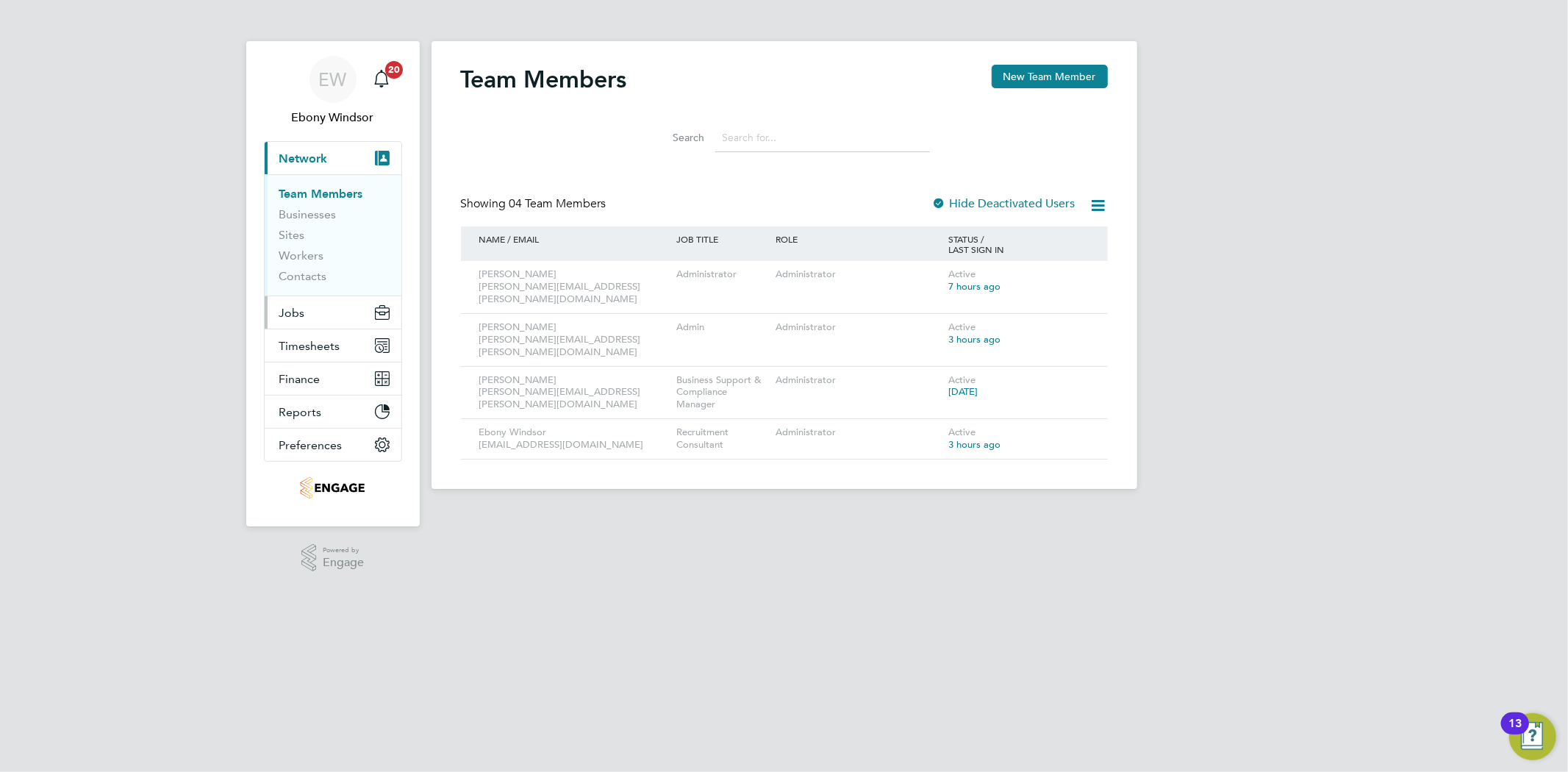
click at [340, 307] on button "Jobs" at bounding box center [333, 313] width 137 height 33
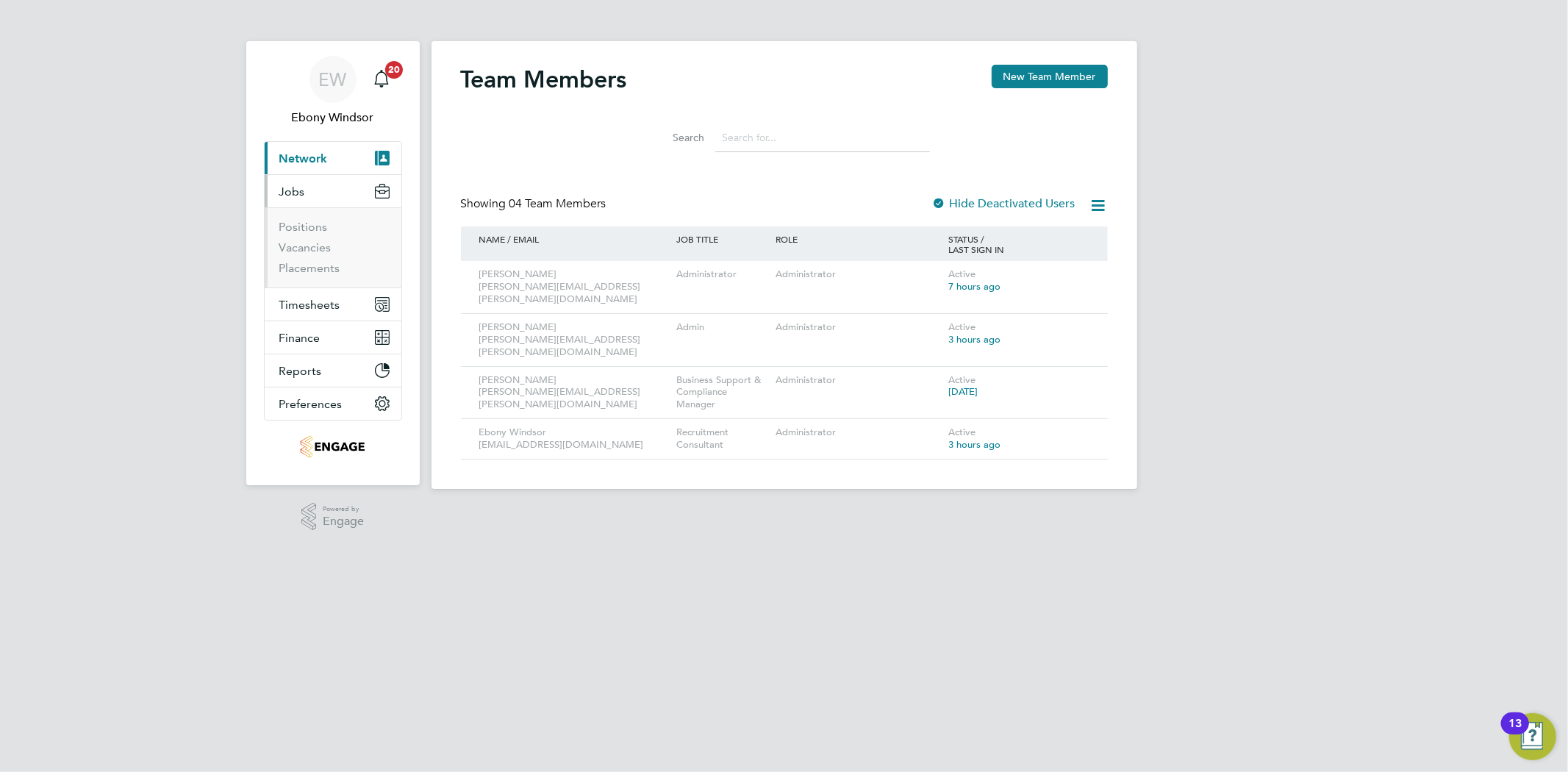
click at [314, 152] on span "Network" at bounding box center [303, 159] width 48 height 14
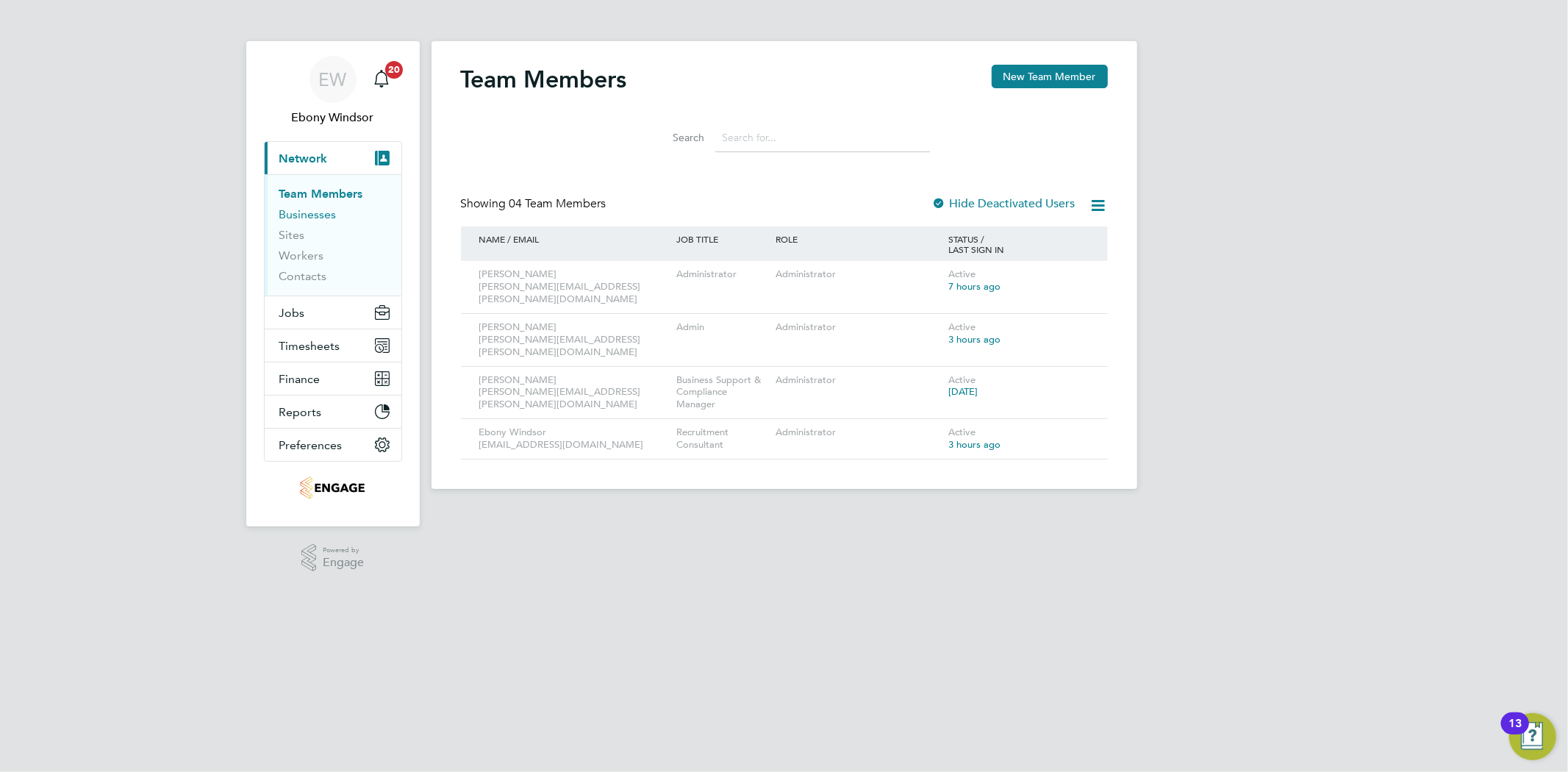
click at [316, 209] on link "Businesses" at bounding box center [308, 214] width 58 height 14
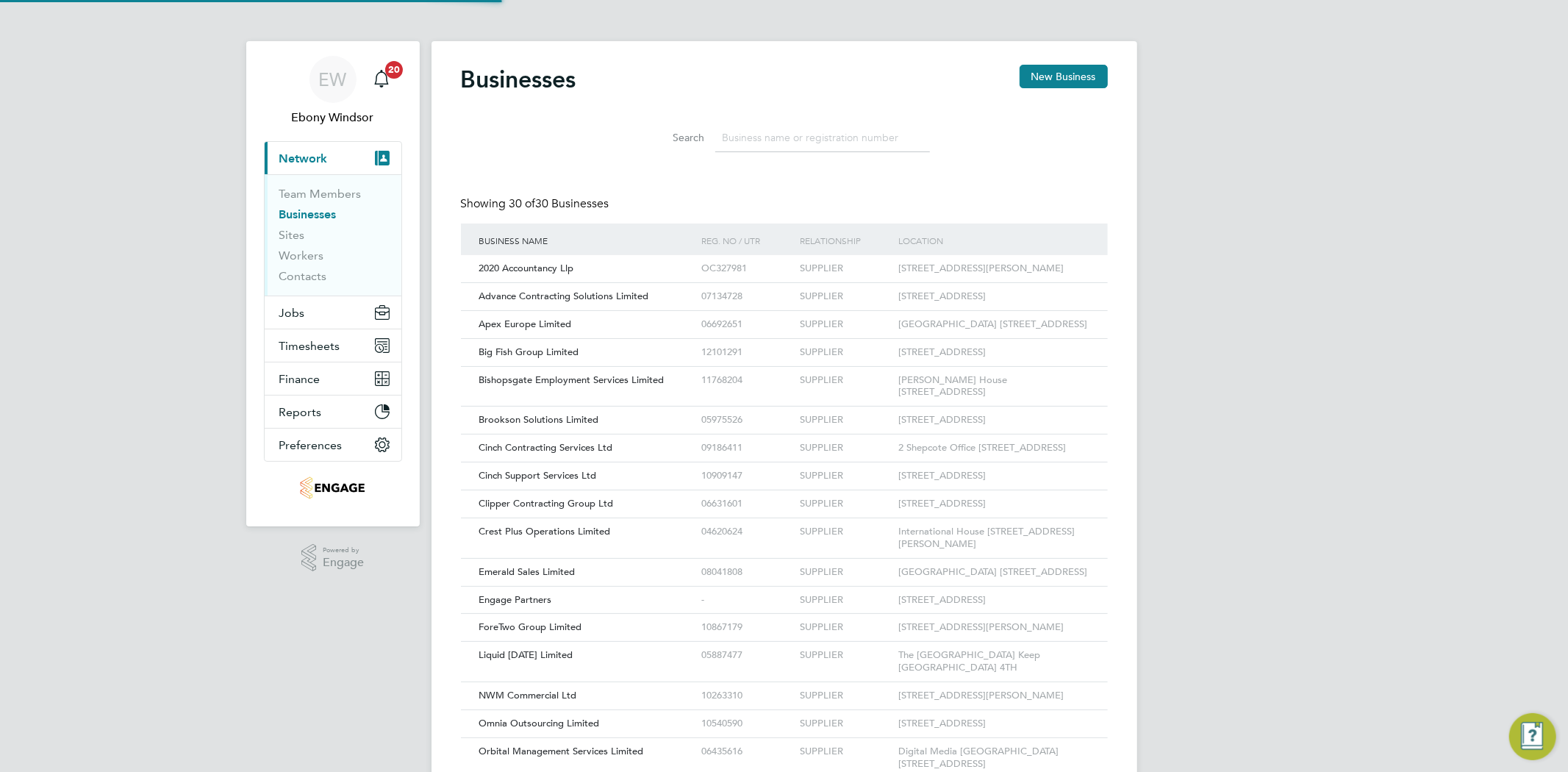
scroll to position [27, 223]
click at [346, 302] on button "Jobs" at bounding box center [333, 313] width 137 height 33
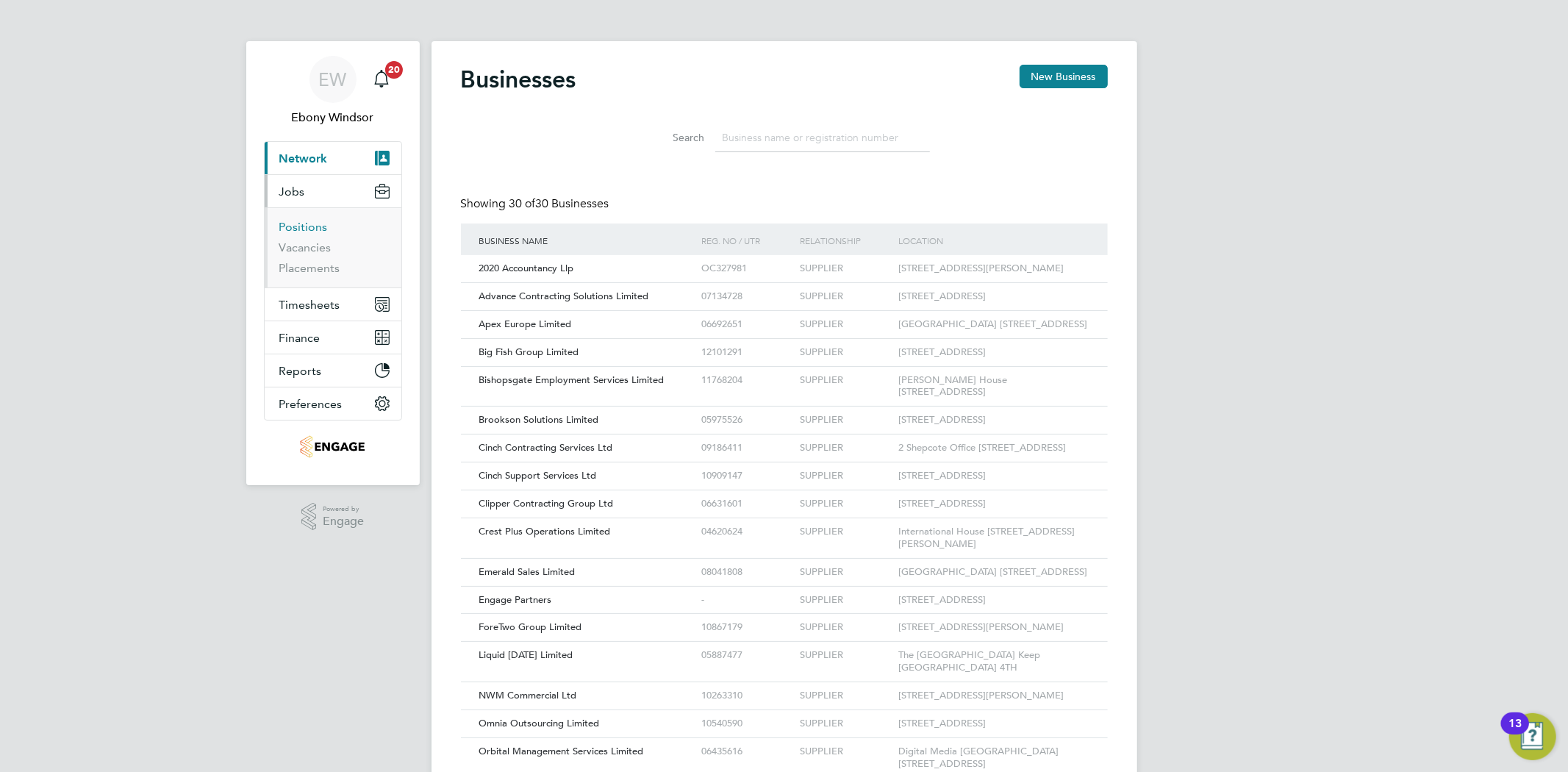
click at [312, 228] on link "Positions" at bounding box center [303, 226] width 48 height 14
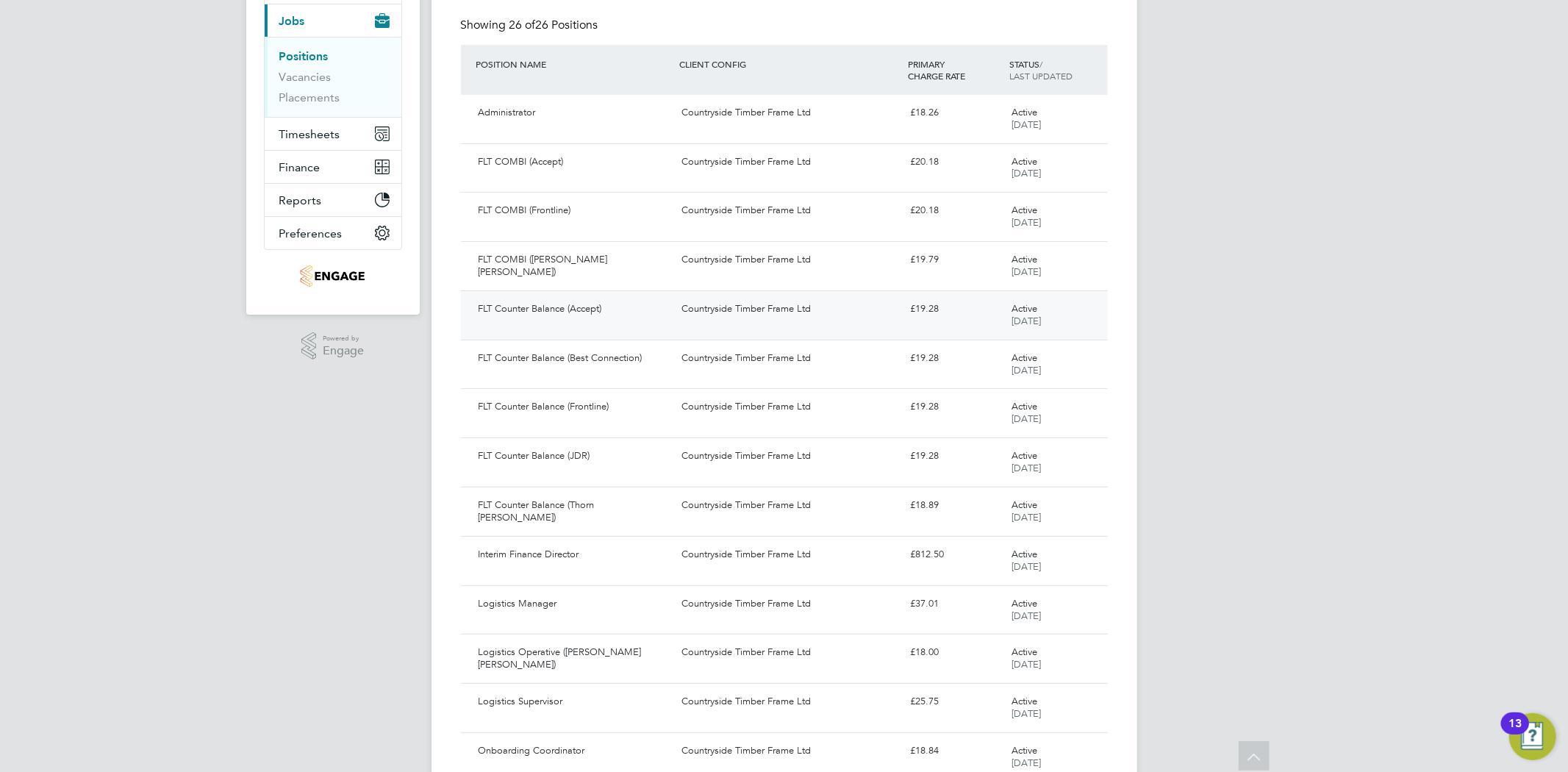
click at [509, 307] on div "FLT Counter Balance (Accept)" at bounding box center [574, 309] width 203 height 24
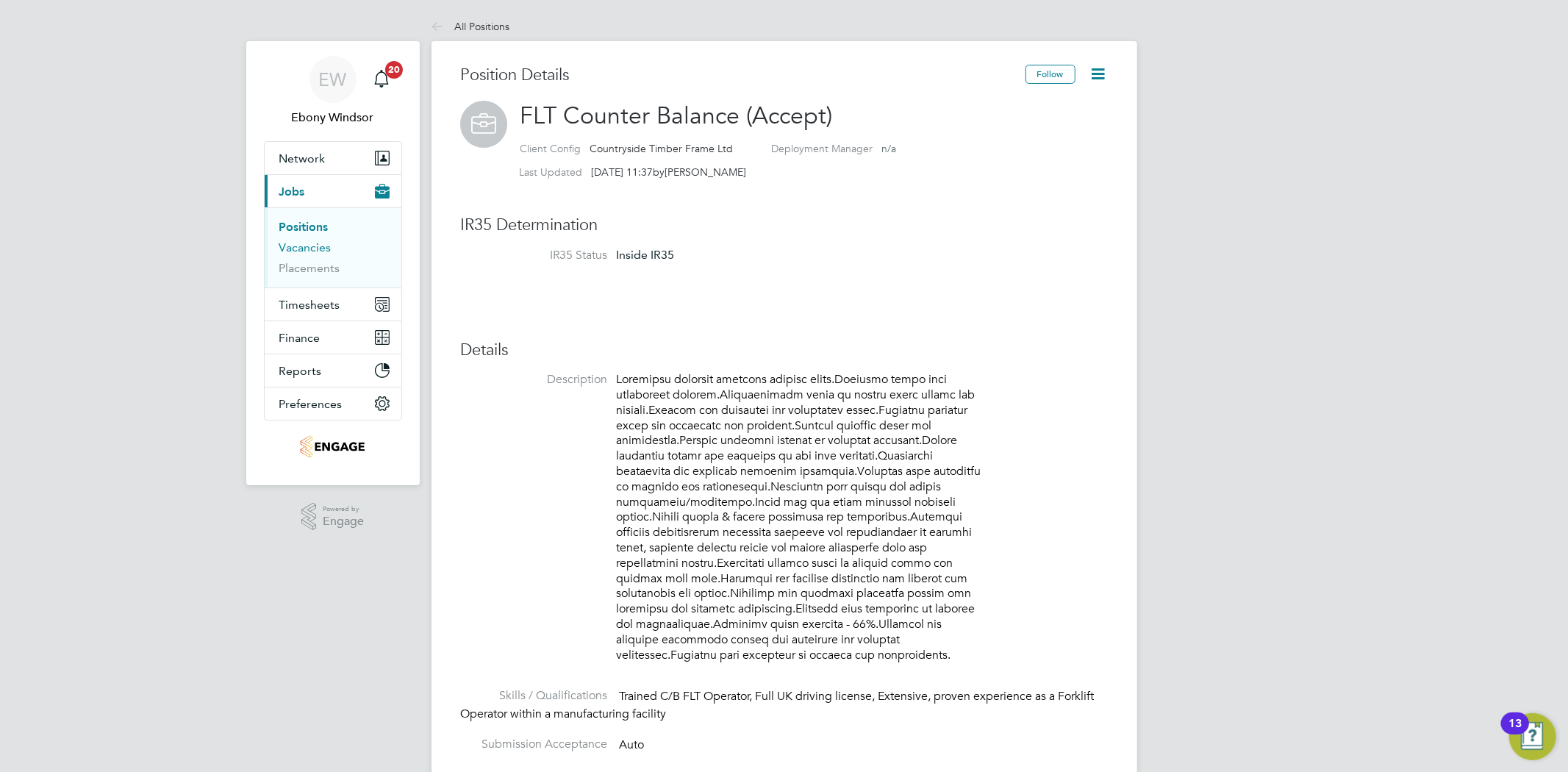
click at [313, 247] on link "Vacancies" at bounding box center [305, 247] width 52 height 14
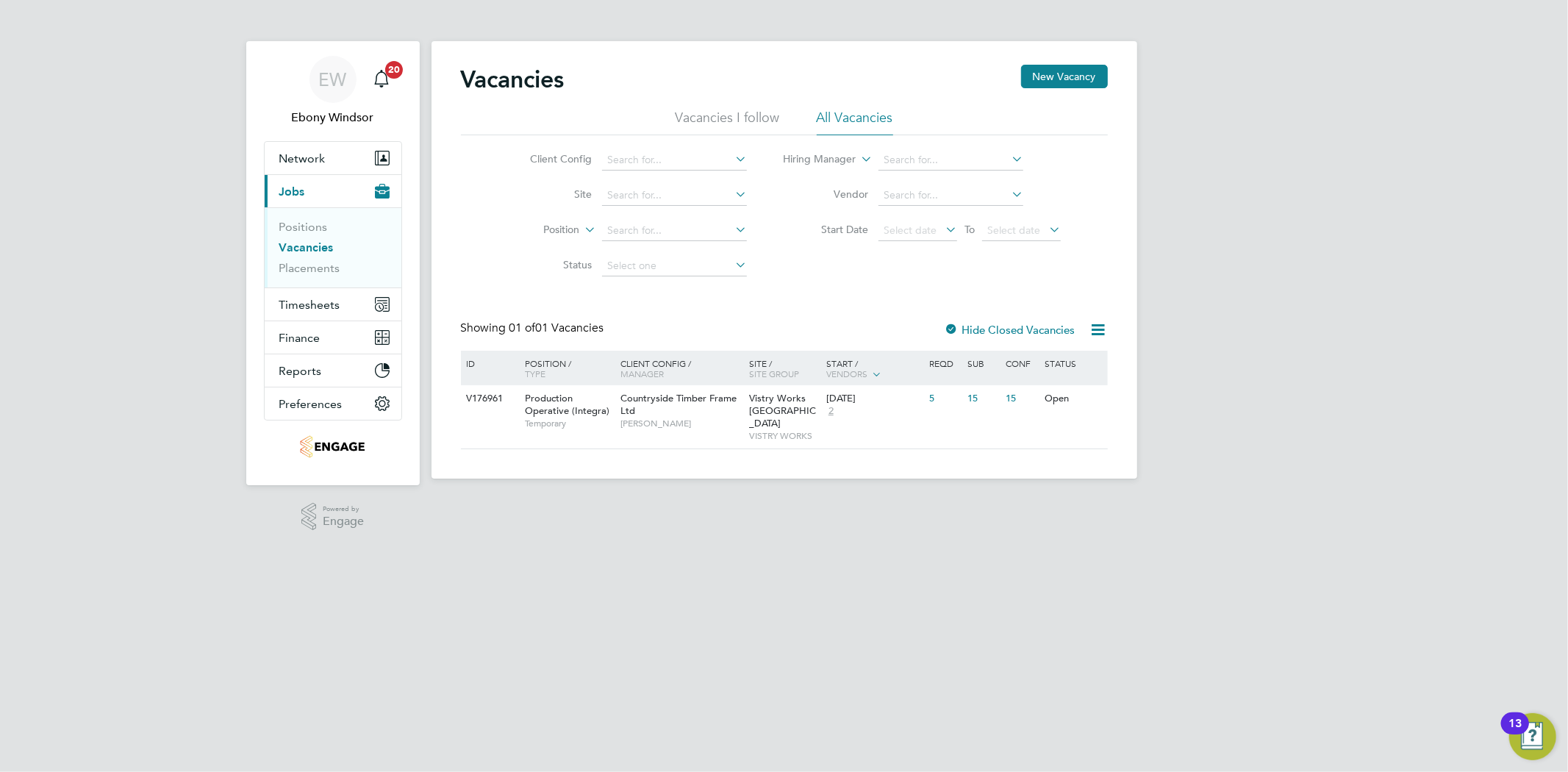
click at [731, 123] on li "Vacancies I follow" at bounding box center [728, 122] width 104 height 26
click at [861, 113] on li "All Vacancies" at bounding box center [855, 122] width 76 height 26
click at [902, 423] on div "V176961 Production Operative (Integra) Temporary Countryside Timber Frame Ltd J…" at bounding box center [784, 416] width 647 height 63
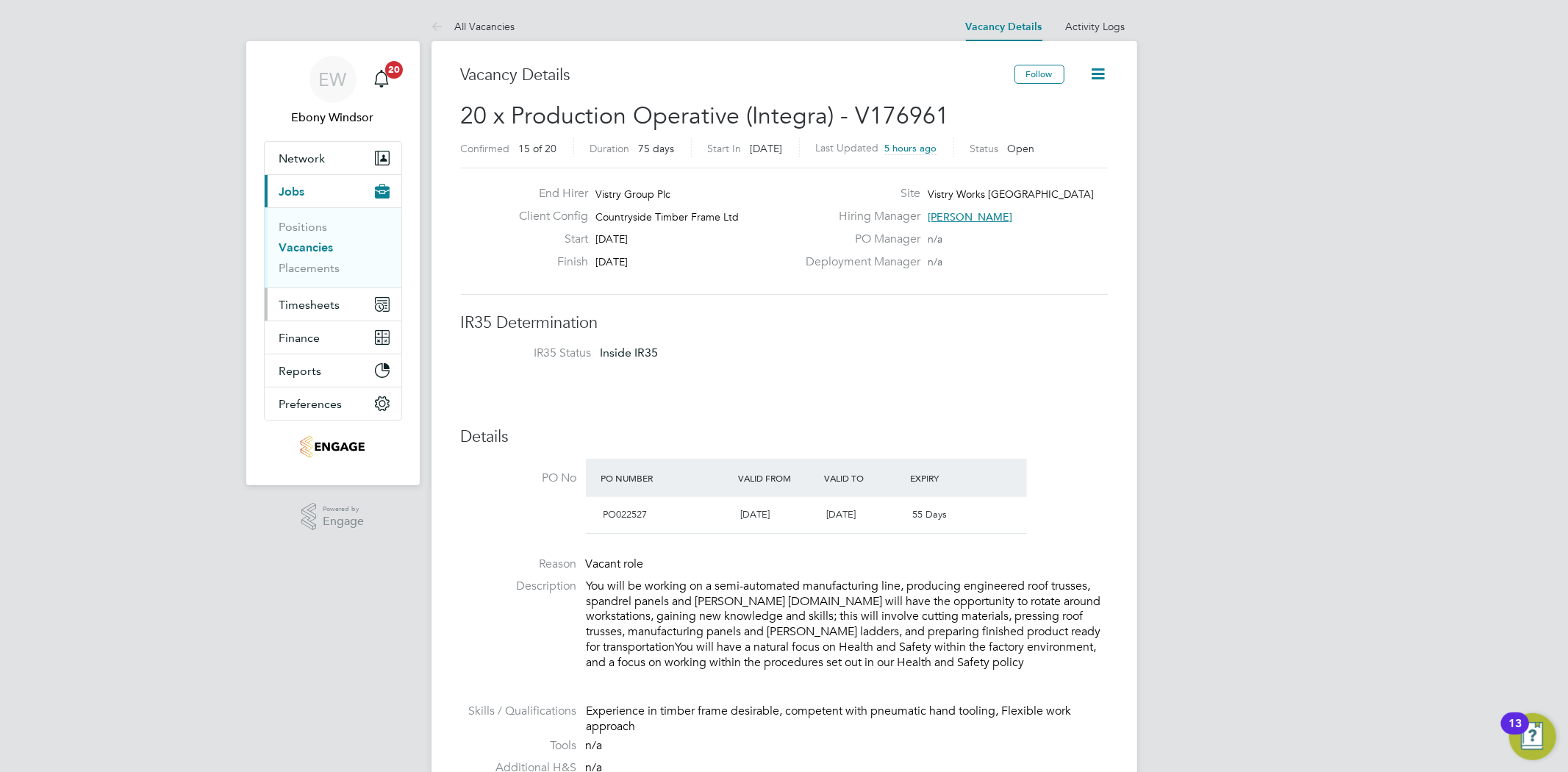
click at [339, 297] on button "Timesheets" at bounding box center [333, 304] width 137 height 33
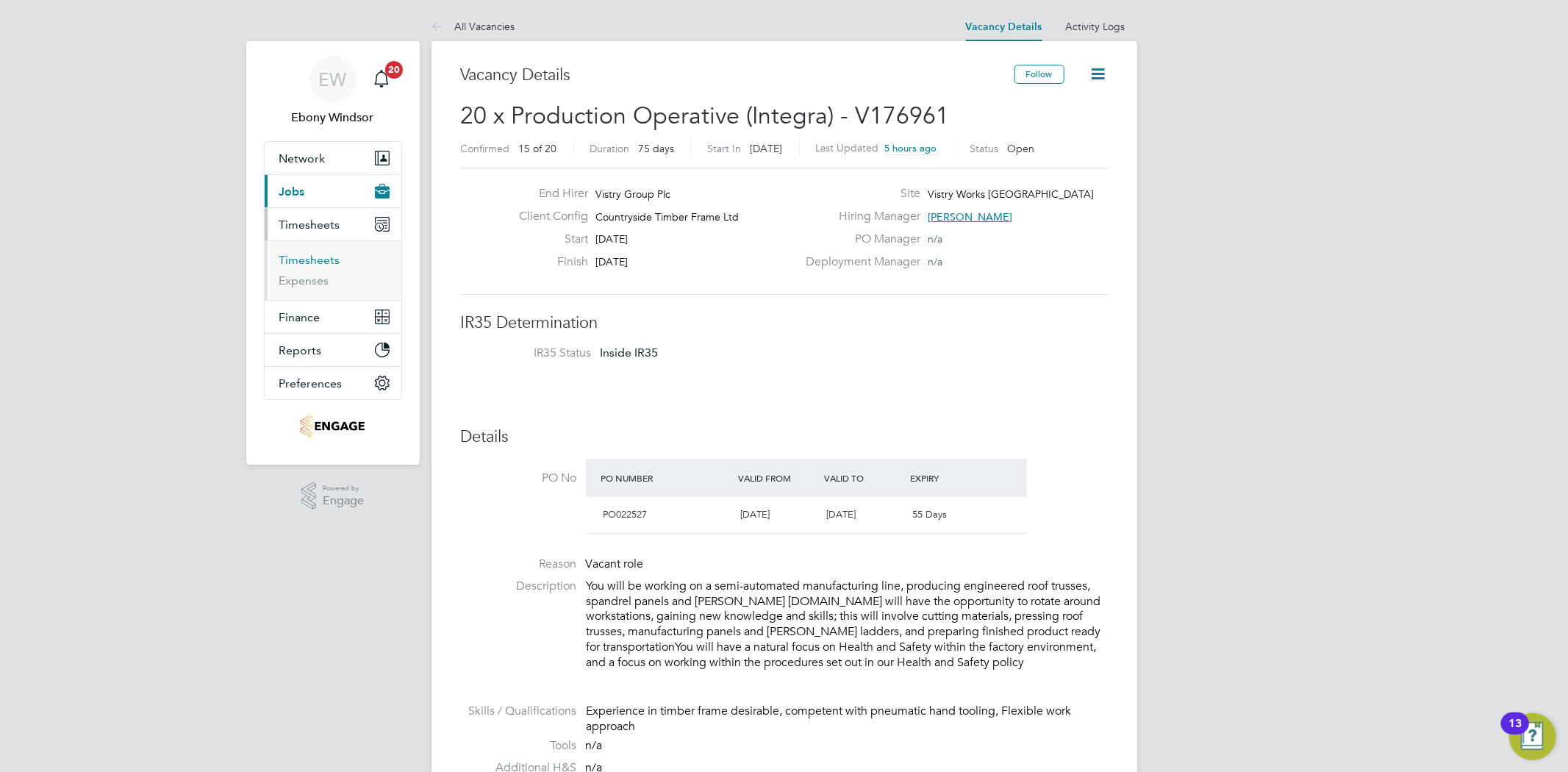
click at [334, 259] on link "Timesheets" at bounding box center [310, 260] width 61 height 14
